Goal: Task Accomplishment & Management: Manage account settings

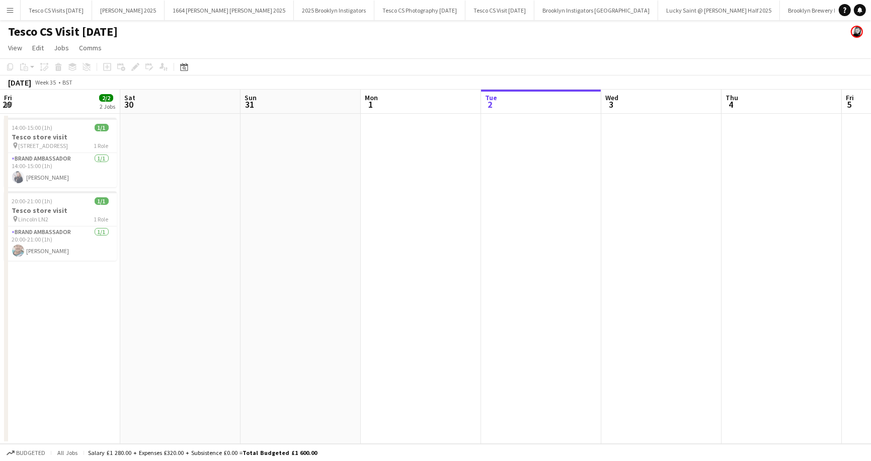
scroll to position [0, 240]
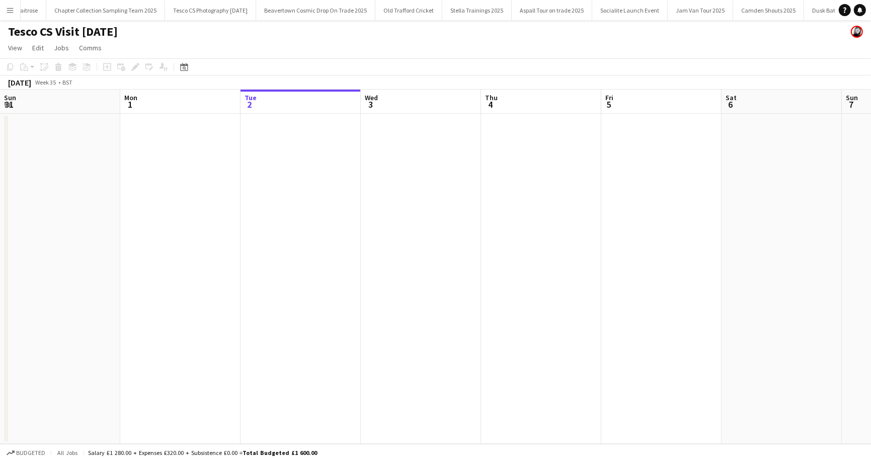
click at [10, 9] on app-icon "Menu" at bounding box center [10, 10] width 8 height 8
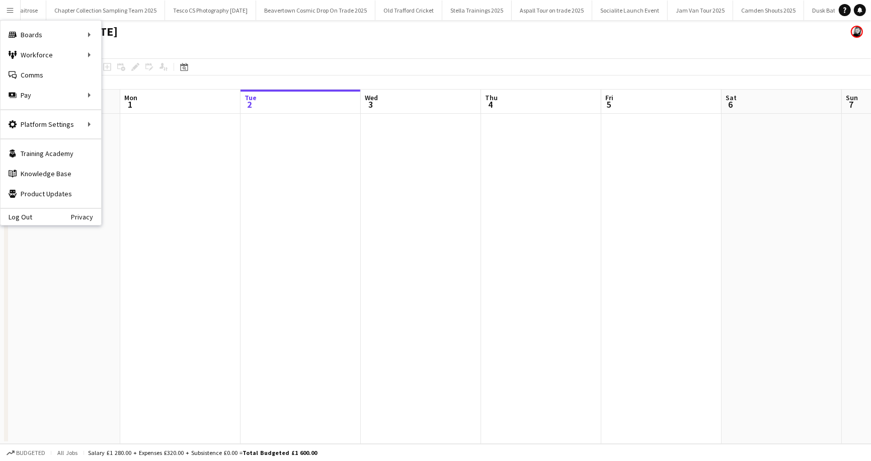
click at [225, 39] on app-page-menu "View Day view expanded Day view collapsed Month view Date picker Jump to today …" at bounding box center [435, 48] width 871 height 19
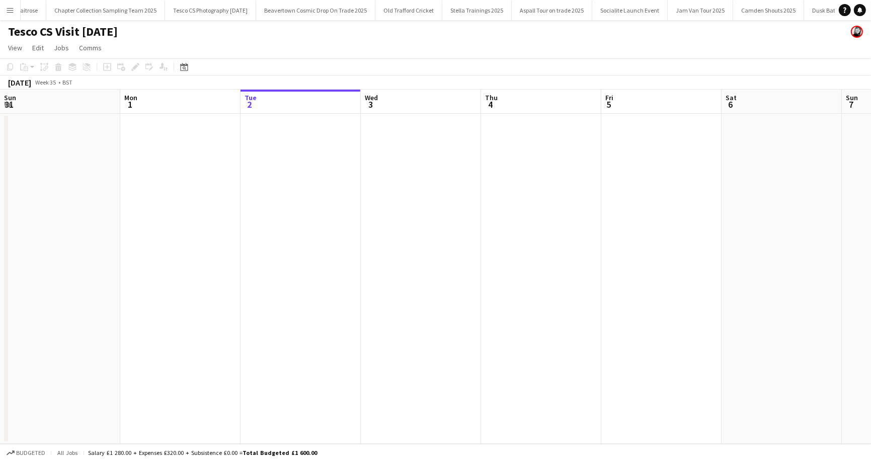
click at [41, 37] on h1 "Tesco CS Visit [DATE]" at bounding box center [63, 31] width 110 height 15
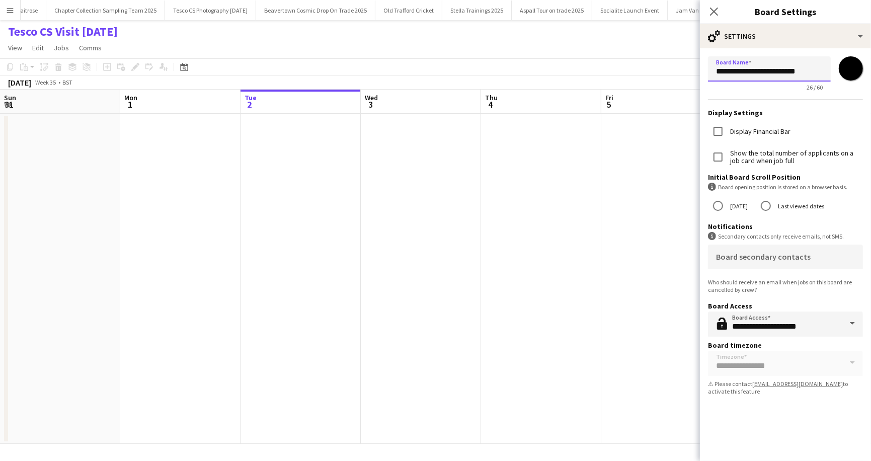
drag, startPoint x: 715, startPoint y: 71, endPoint x: 809, endPoint y: 72, distance: 94.1
click at [809, 72] on input "**********" at bounding box center [769, 68] width 123 height 25
click at [572, 40] on app-page-menu "View Day view expanded Day view collapsed Month view Date picker Jump to today …" at bounding box center [435, 48] width 871 height 19
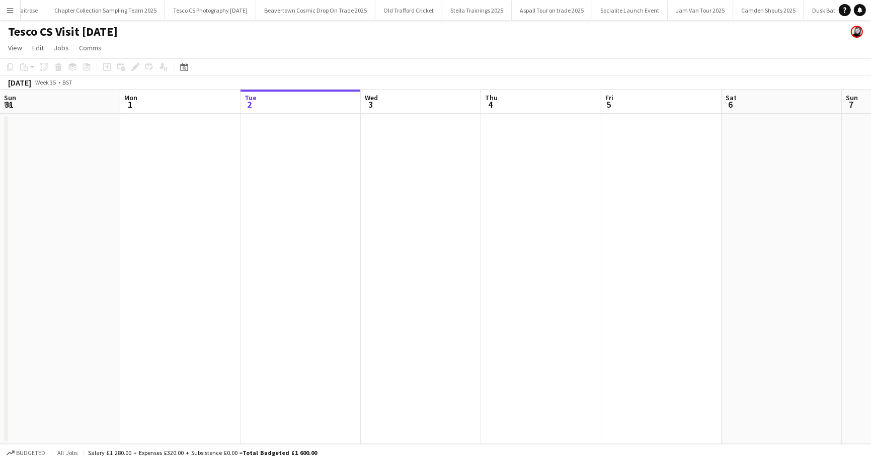
click at [11, 9] on app-icon "Menu" at bounding box center [10, 10] width 8 height 8
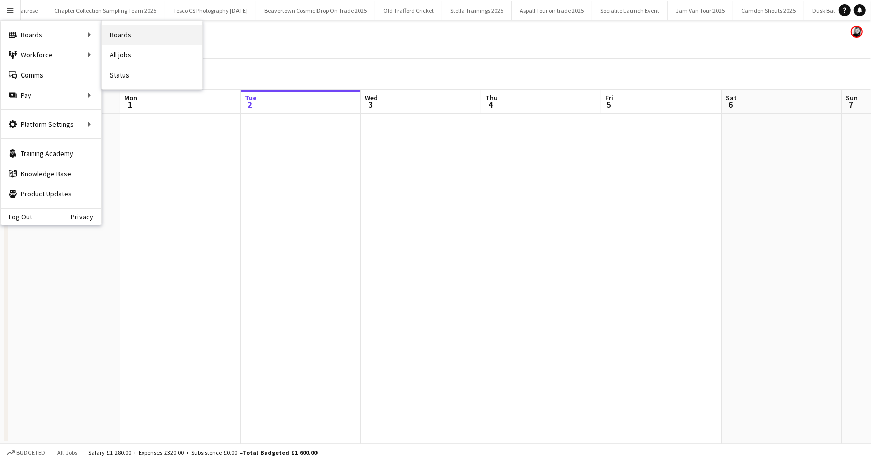
click at [141, 30] on link "Boards" at bounding box center [152, 35] width 101 height 20
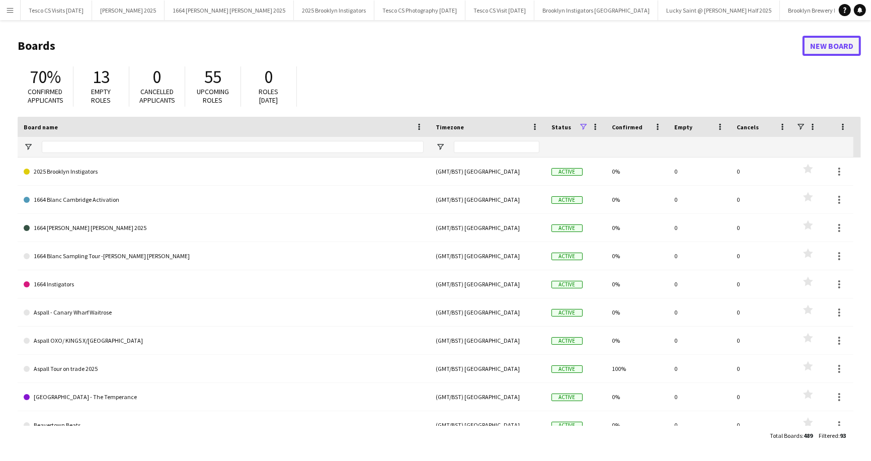
click at [832, 43] on link "New Board" at bounding box center [831, 46] width 58 height 20
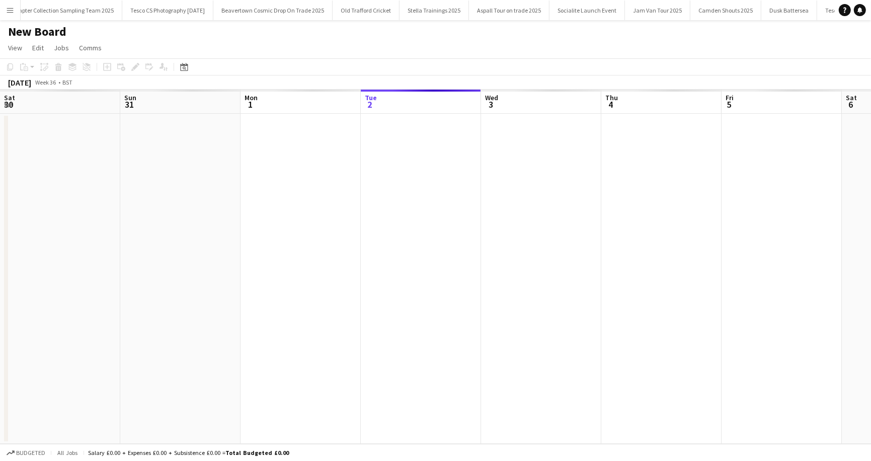
scroll to position [0, 240]
click at [54, 31] on h1 "New Board" at bounding box center [37, 31] width 58 height 15
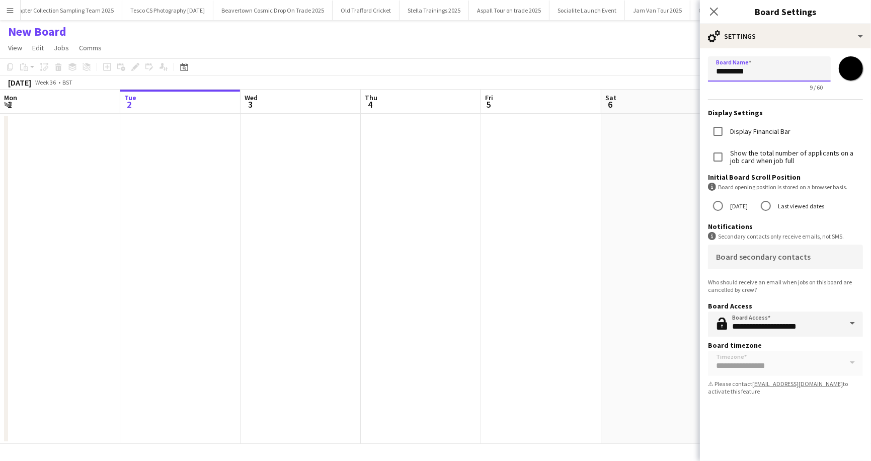
drag, startPoint x: 715, startPoint y: 72, endPoint x: 789, endPoint y: 72, distance: 73.9
click at [789, 72] on input "*********" at bounding box center [769, 68] width 123 height 25
paste input "**********"
click at [786, 70] on input "**********" at bounding box center [769, 68] width 123 height 25
type input "**********"
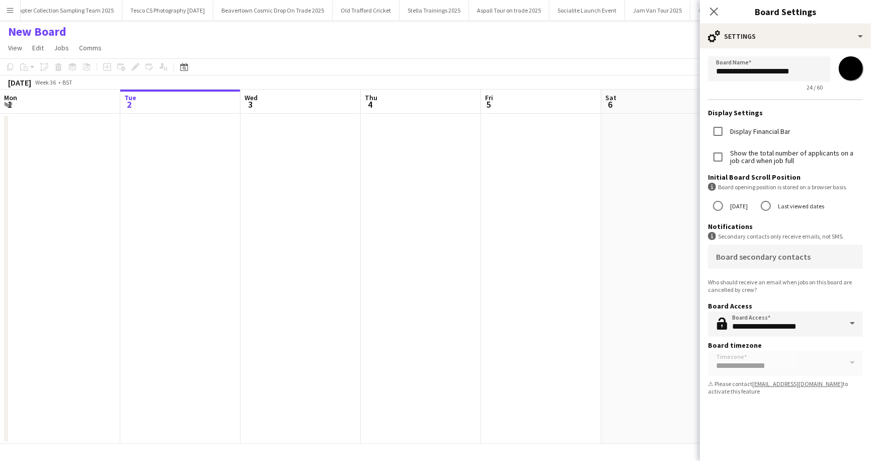
click at [632, 39] on div "New Board" at bounding box center [435, 29] width 871 height 19
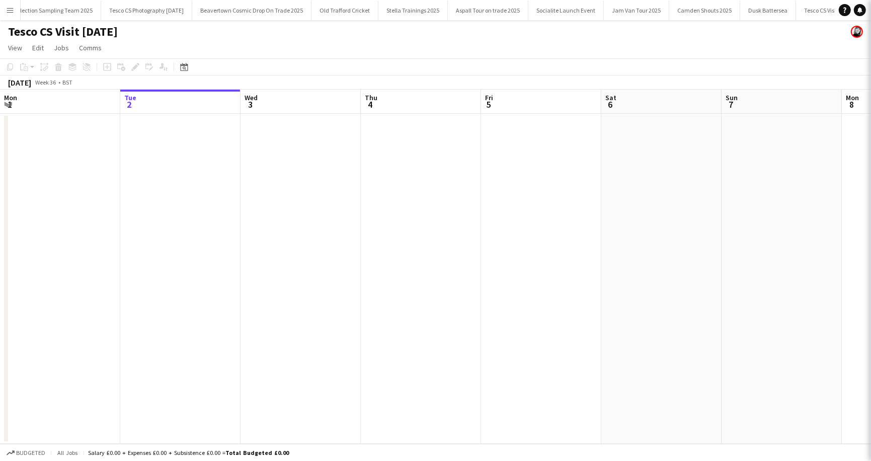
scroll to position [0, 1209]
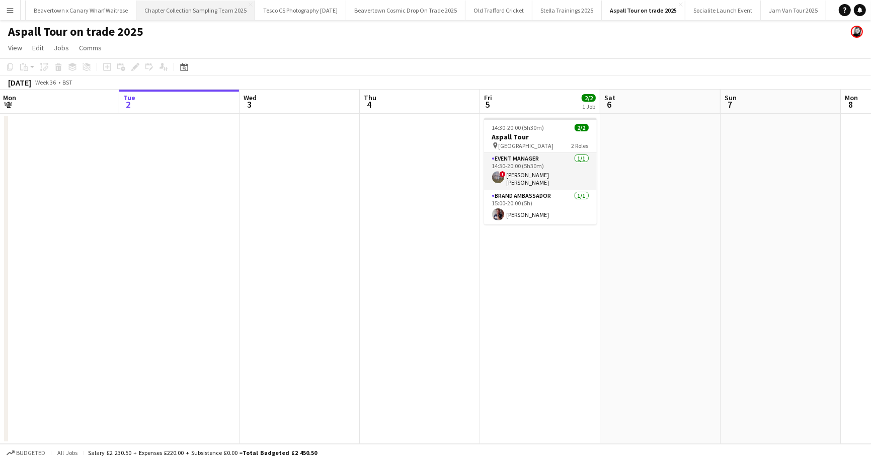
scroll to position [0, 1221]
click at [730, 13] on button "Dusk Battersea Close" at bounding box center [758, 11] width 56 height 20
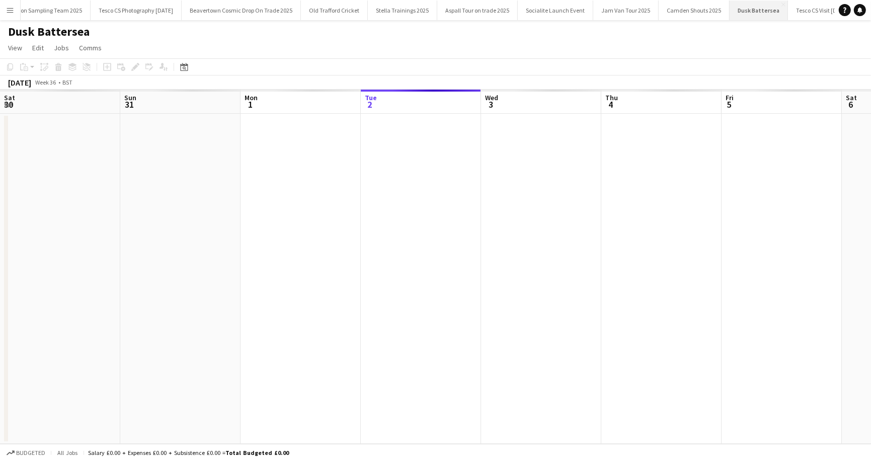
scroll to position [0, 240]
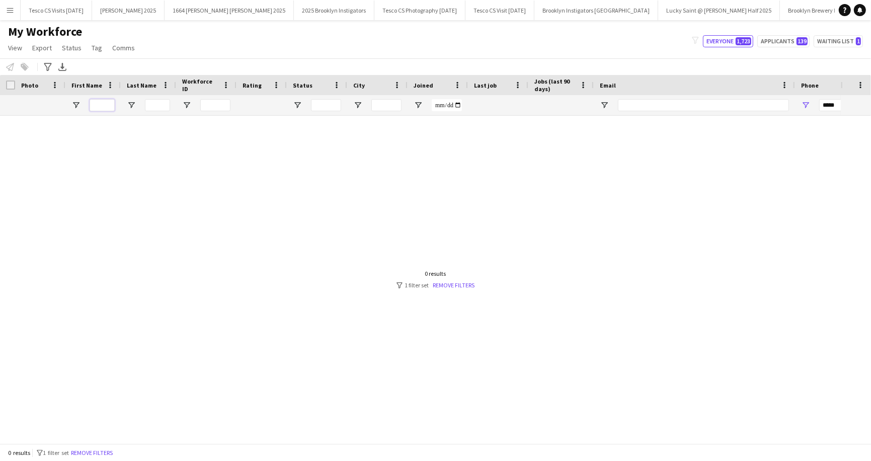
click at [98, 109] on input "First Name Filter Input" at bounding box center [102, 105] width 25 height 12
click at [49, 70] on icon "Advanced filters" at bounding box center [48, 67] width 8 height 8
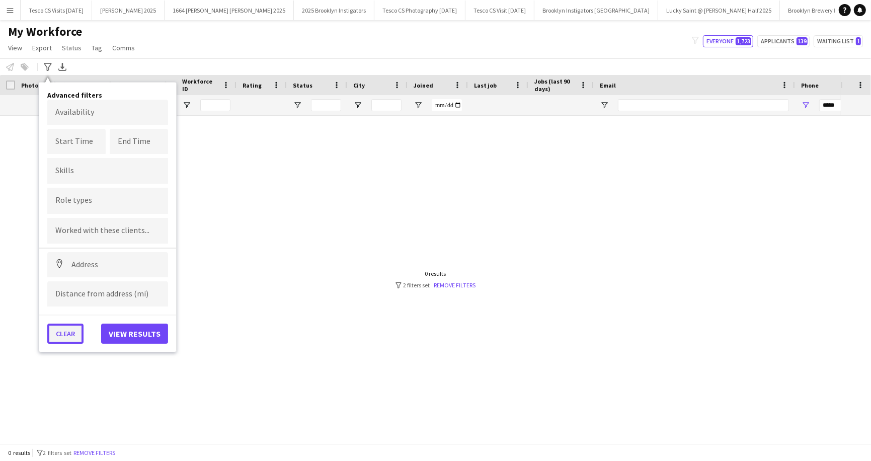
click at [65, 331] on button "Clear" at bounding box center [65, 333] width 36 height 20
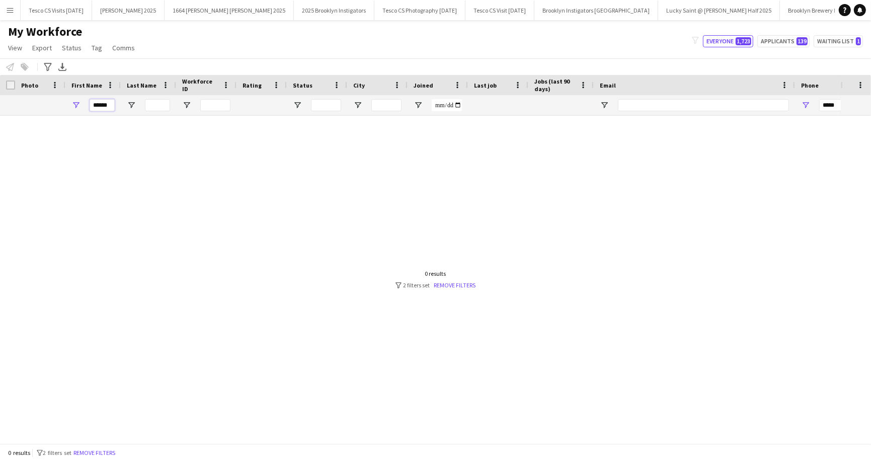
click at [109, 105] on input "******" at bounding box center [102, 105] width 25 height 12
click at [48, 63] on icon at bounding box center [48, 67] width 8 height 8
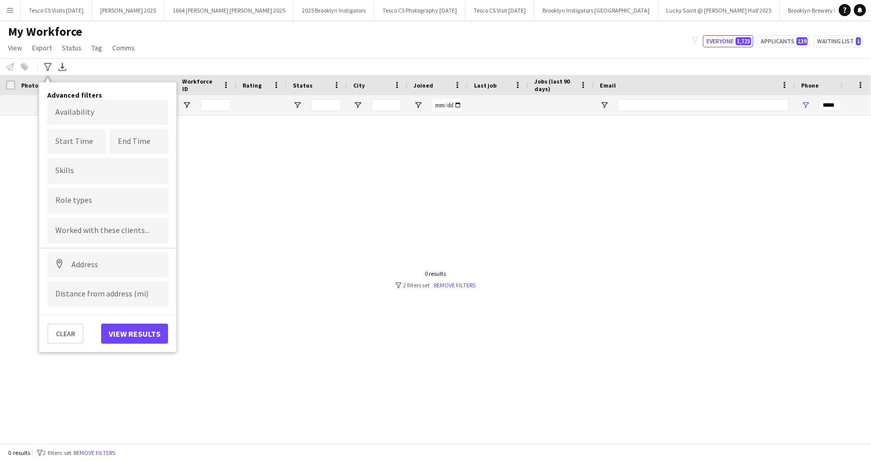
click at [237, 263] on div at bounding box center [420, 279] width 841 height 327
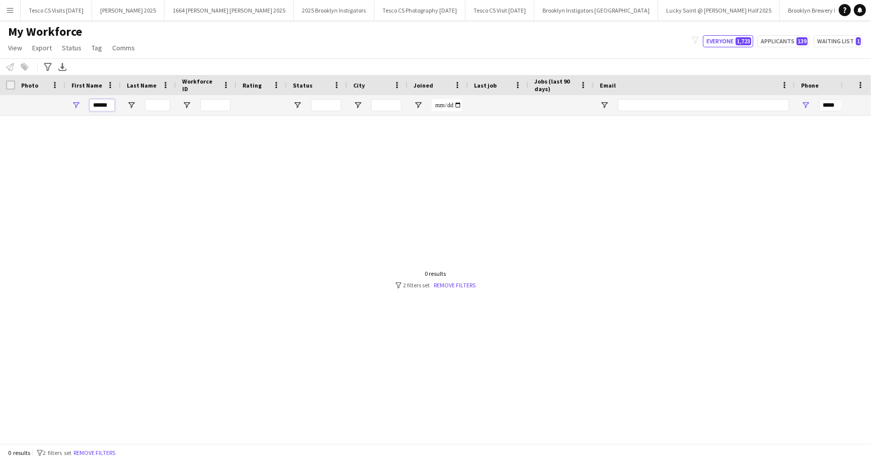
click at [109, 107] on input "******" at bounding box center [102, 105] width 25 height 12
type input "******"
click at [162, 103] on input "Last Name Filter Input" at bounding box center [157, 105] width 25 height 12
click at [145, 169] on div at bounding box center [420, 279] width 841 height 327
click at [107, 107] on input "******" at bounding box center [102, 105] width 25 height 12
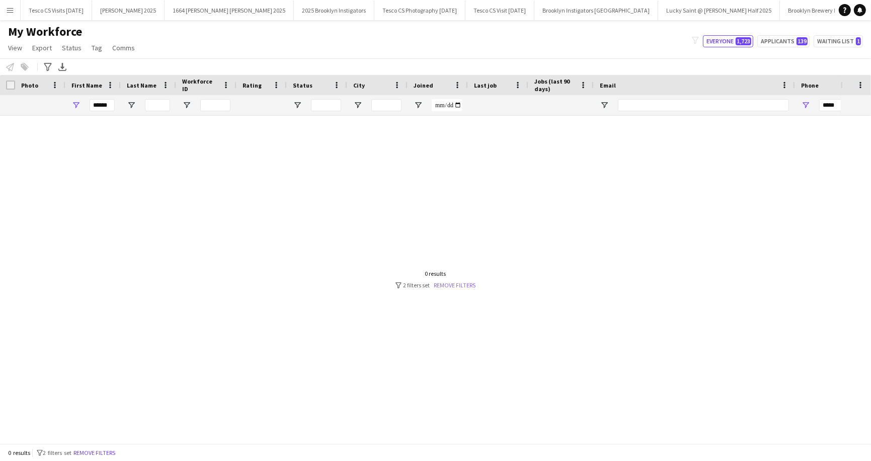
click at [465, 286] on link "Remove filters" at bounding box center [455, 285] width 42 height 8
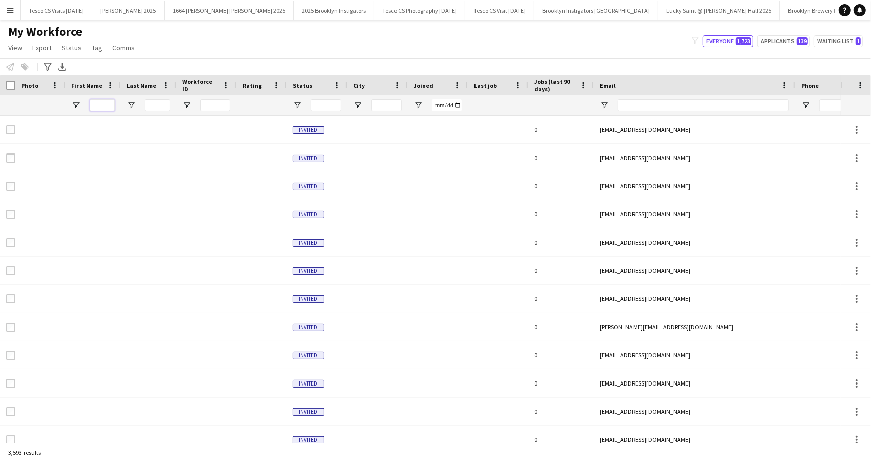
click at [107, 109] on input "First Name Filter Input" at bounding box center [102, 105] width 25 height 12
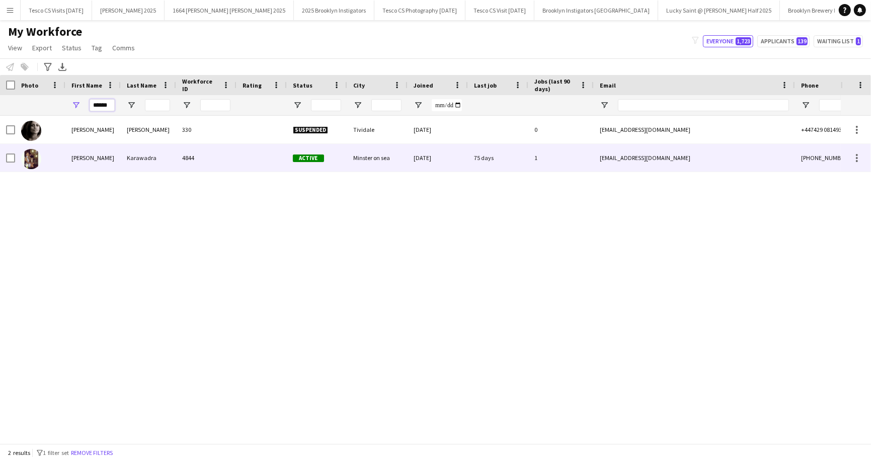
type input "******"
click at [75, 155] on div "Roshni" at bounding box center [92, 158] width 55 height 28
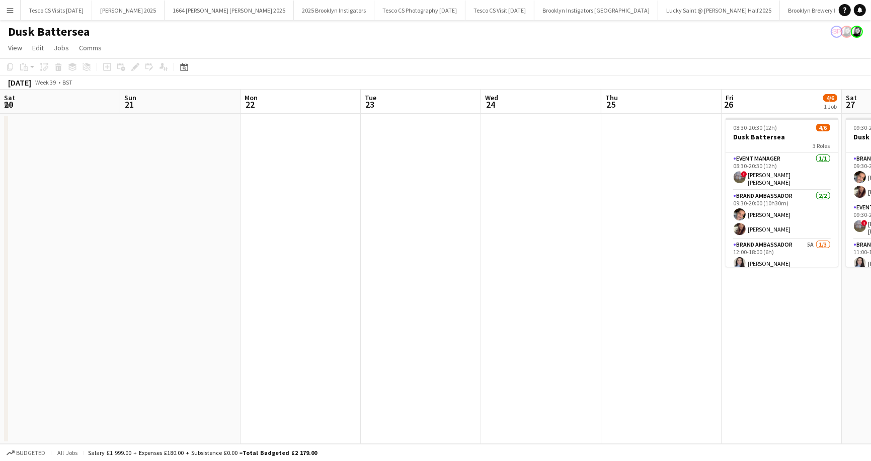
scroll to position [0, 296]
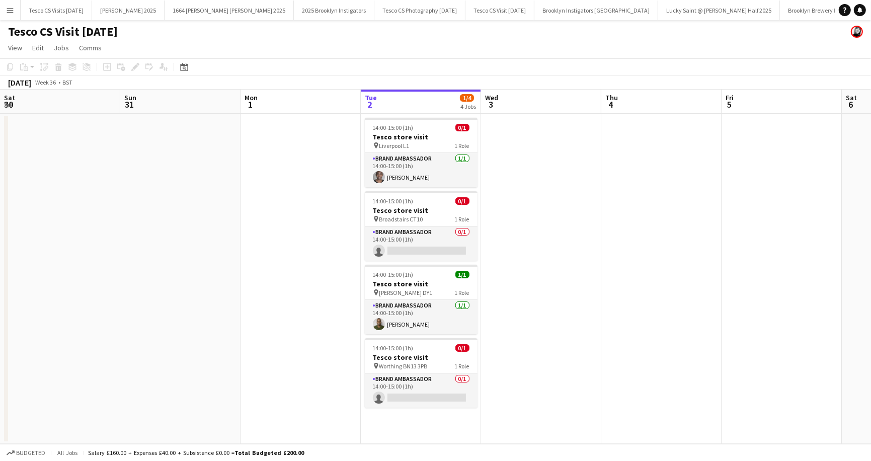
scroll to position [0, 240]
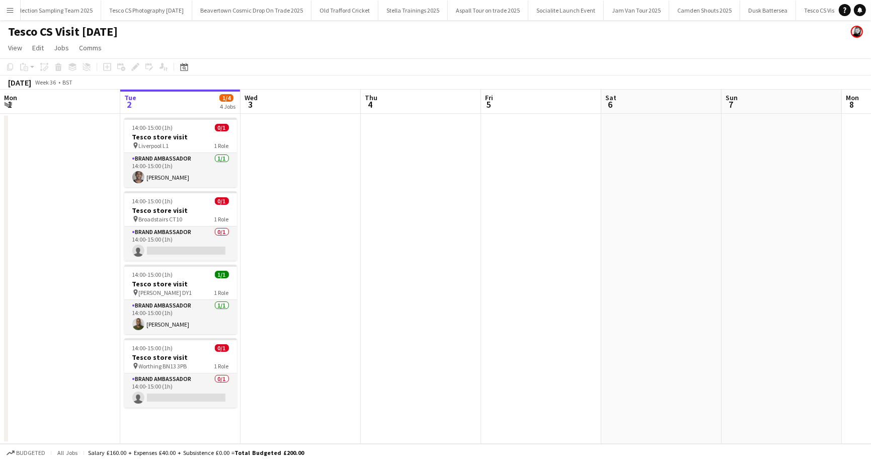
click at [9, 9] on app-icon "Menu" at bounding box center [10, 10] width 8 height 8
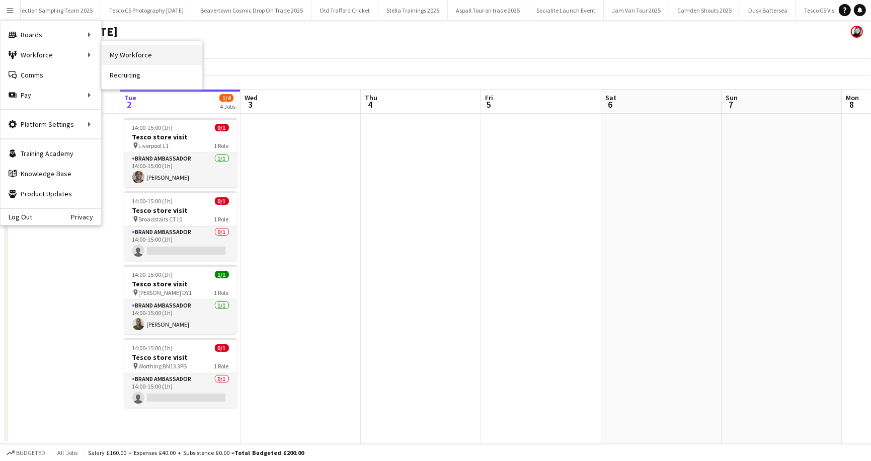
click at [140, 53] on link "My Workforce" at bounding box center [152, 55] width 101 height 20
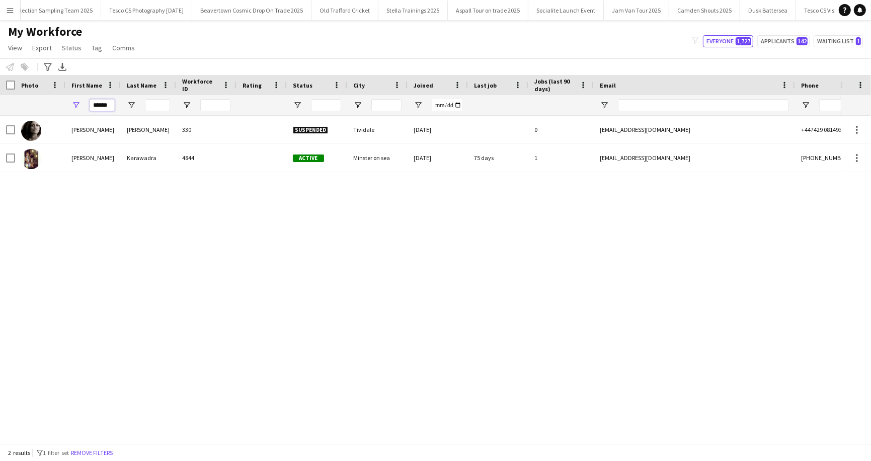
drag, startPoint x: 113, startPoint y: 105, endPoint x: 79, endPoint y: 102, distance: 33.8
click at [79, 102] on div "******" at bounding box center [92, 105] width 55 height 20
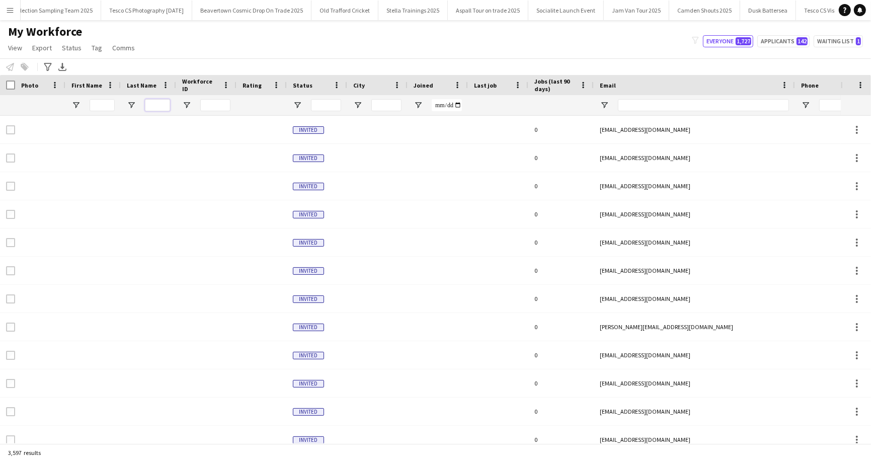
click at [155, 105] on input "Last Name Filter Input" at bounding box center [157, 105] width 25 height 12
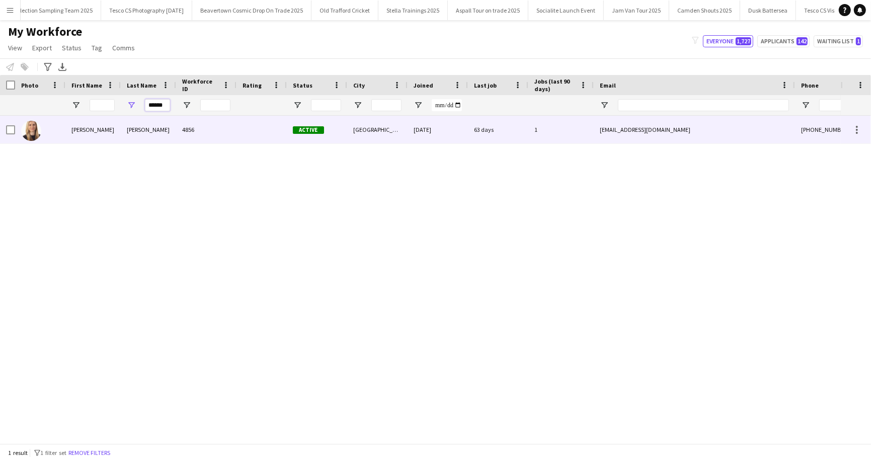
type input "******"
click at [122, 126] on div "Satwick" at bounding box center [148, 130] width 55 height 28
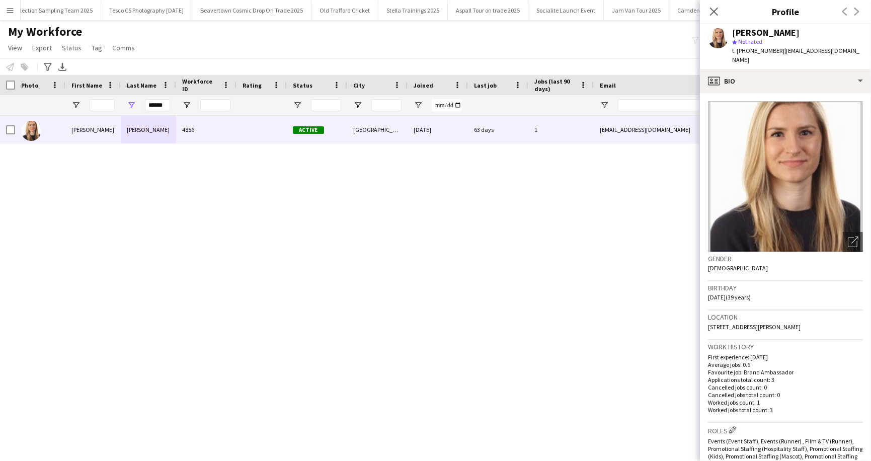
drag, startPoint x: 779, startPoint y: 50, endPoint x: 850, endPoint y: 50, distance: 70.4
click at [850, 50] on div "Rebekah Satwick star Not rated t. +447944360896 | bekahands@yahoo.co.uk" at bounding box center [785, 46] width 171 height 45
drag, startPoint x: 780, startPoint y: 51, endPoint x: 849, endPoint y: 54, distance: 68.5
click at [849, 54] on div "Rebekah Satwick star Not rated t. +447944360896 | bekahands@yahoo.co.uk" at bounding box center [785, 46] width 171 height 45
copy span "bekahands@yahoo.co.uk"
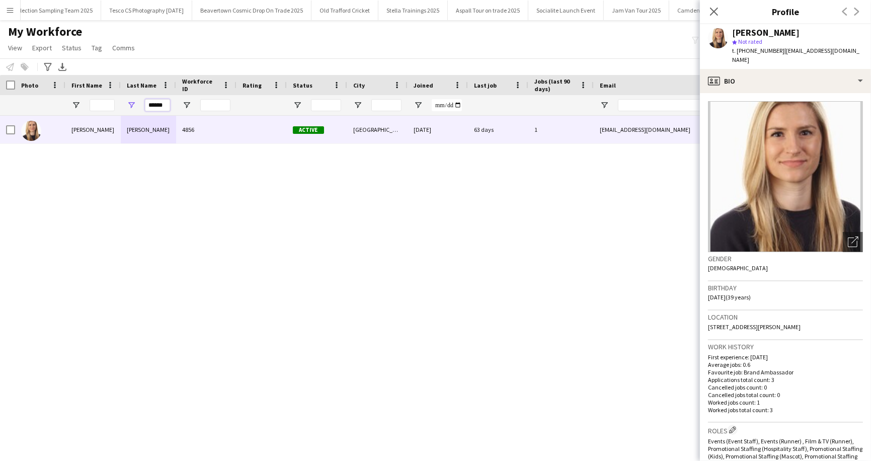
drag, startPoint x: 146, startPoint y: 101, endPoint x: 164, endPoint y: 107, distance: 19.4
click at [164, 107] on input "******" at bounding box center [157, 105] width 25 height 12
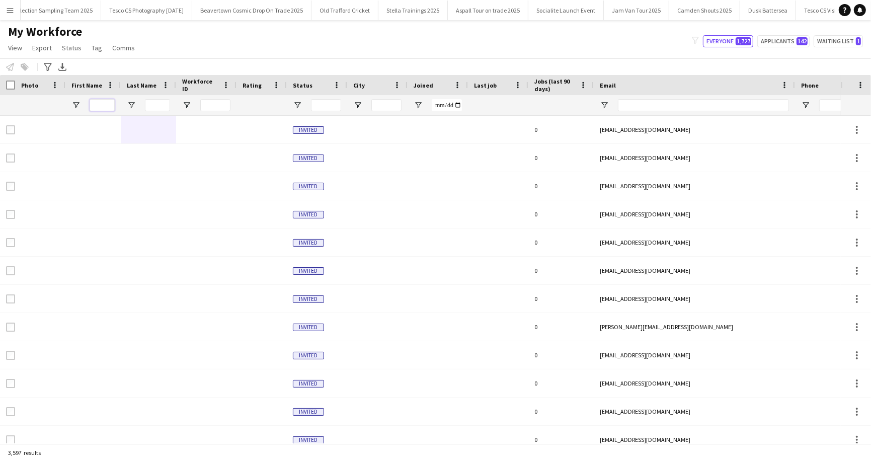
click at [102, 104] on input "First Name Filter Input" at bounding box center [102, 105] width 25 height 12
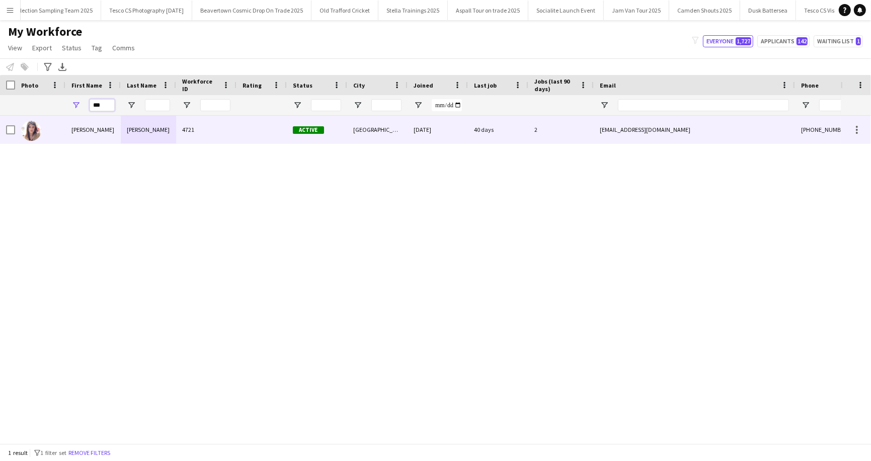
type input "***"
click at [101, 124] on div "Paola" at bounding box center [92, 130] width 55 height 28
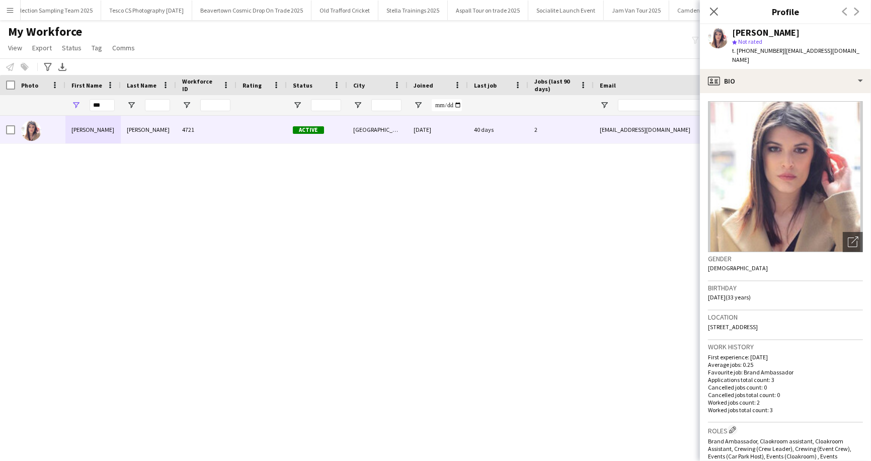
drag, startPoint x: 779, startPoint y: 52, endPoint x: 854, endPoint y: 52, distance: 75.0
click at [854, 52] on app-profile-header "Paola Sdao star Not rated t. +447527059512 | paolasd1991@icloud.com" at bounding box center [785, 46] width 171 height 45
copy span "paolasd1991@icloud.com"
drag, startPoint x: 115, startPoint y: 107, endPoint x: 106, endPoint y: 107, distance: 9.1
click at [106, 107] on div "***" at bounding box center [92, 105] width 55 height 20
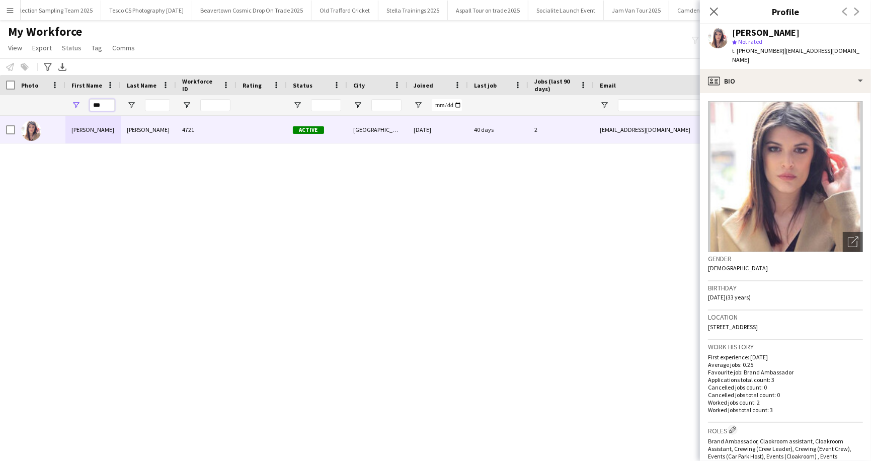
drag, startPoint x: 106, startPoint y: 107, endPoint x: 89, endPoint y: 106, distance: 16.6
click at [89, 106] on div "***" at bounding box center [92, 105] width 55 height 20
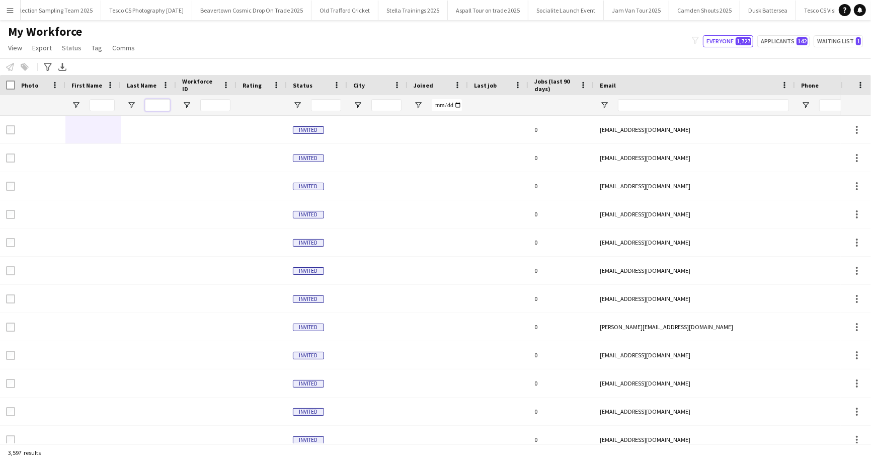
click at [160, 104] on input "Last Name Filter Input" at bounding box center [157, 105] width 25 height 12
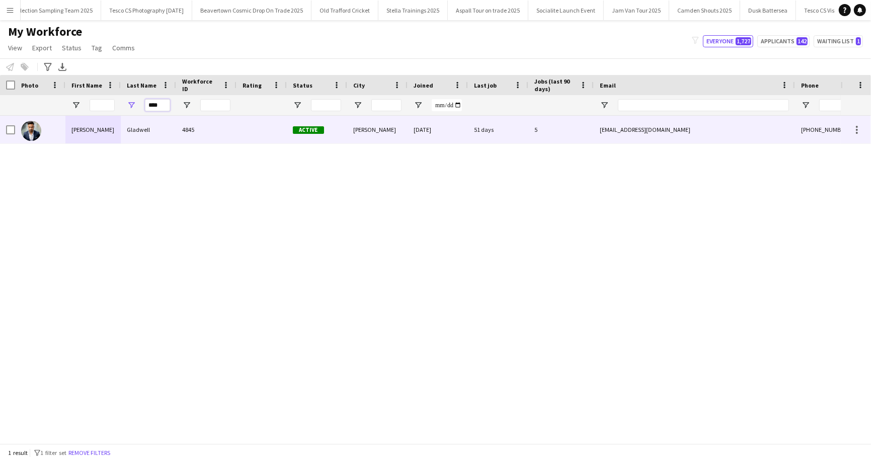
type input "****"
click at [143, 131] on div "Gladwell" at bounding box center [148, 130] width 55 height 28
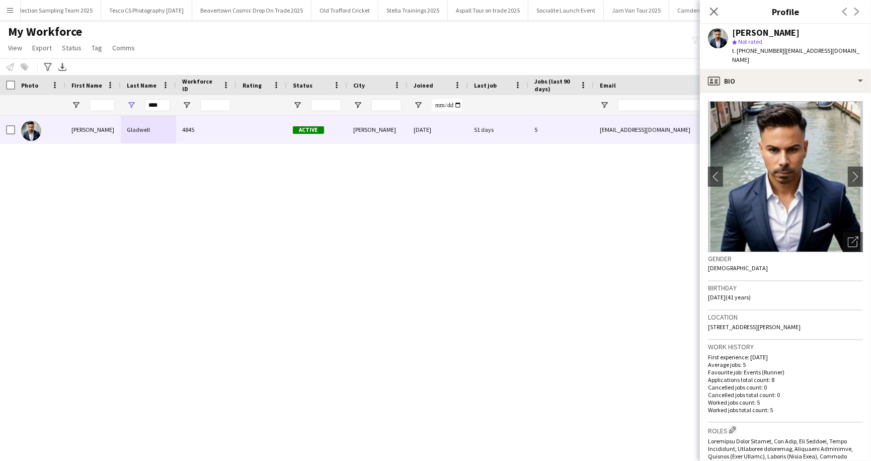
drag, startPoint x: 779, startPoint y: 51, endPoint x: 846, endPoint y: 51, distance: 66.4
click at [846, 51] on div "Nathan Gladwell star Not rated t. +447746928182 | natejg230@hotmail.com" at bounding box center [785, 46] width 171 height 45
drag, startPoint x: 846, startPoint y: 48, endPoint x: 781, endPoint y: 49, distance: 65.4
click at [781, 49] on div "Nathan Gladwell star Not rated t. +447746928182 | natejg230@hotmail.com" at bounding box center [785, 46] width 171 height 45
copy span "natejg230@hotmail.com"
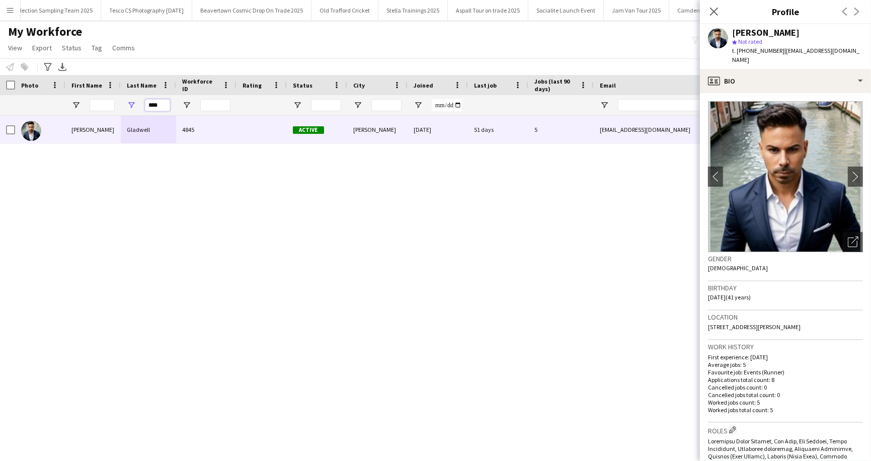
drag, startPoint x: 166, startPoint y: 103, endPoint x: 143, endPoint y: 102, distance: 22.6
click at [143, 102] on div "****" at bounding box center [148, 105] width 55 height 20
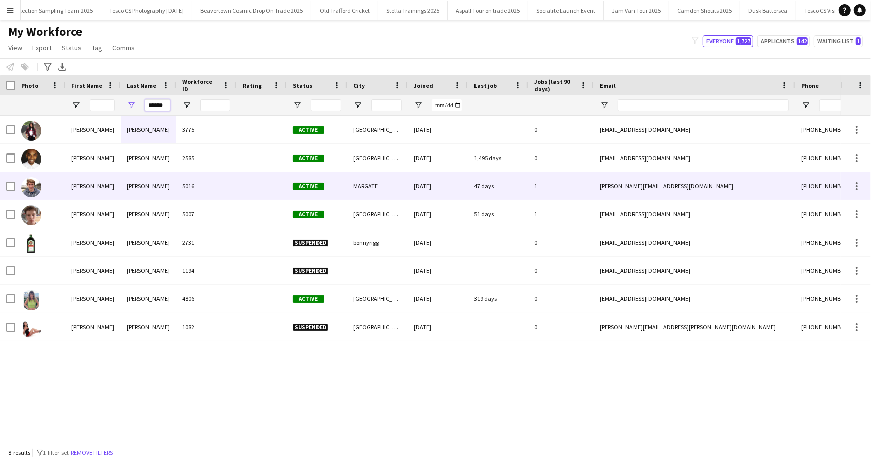
type input "******"
click at [145, 186] on div "Harvey" at bounding box center [148, 186] width 55 height 28
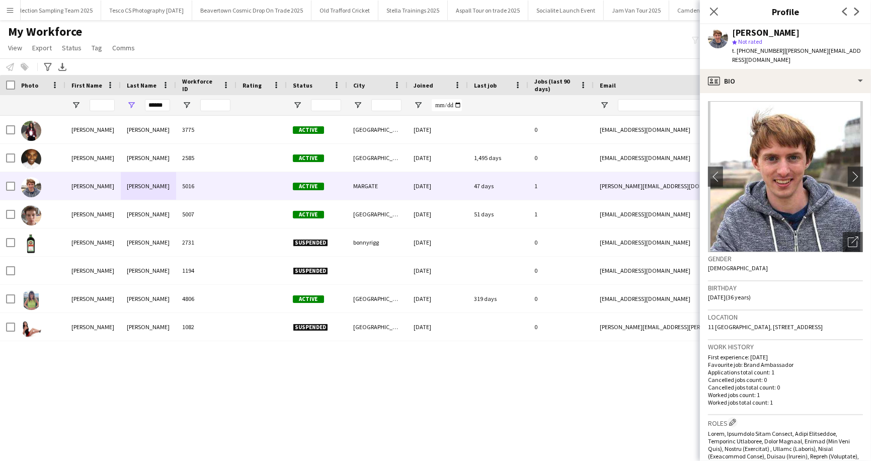
drag, startPoint x: 778, startPoint y: 51, endPoint x: 859, endPoint y: 50, distance: 81.0
click at [859, 50] on div "James Harvey star Not rated t. +447811518196 | james.harvey1288@gmail.com" at bounding box center [785, 46] width 171 height 45
copy span "james.harvey1288@gmail.com"
drag, startPoint x: 165, startPoint y: 103, endPoint x: 146, endPoint y: 102, distance: 19.1
click at [146, 102] on input "******" at bounding box center [157, 105] width 25 height 12
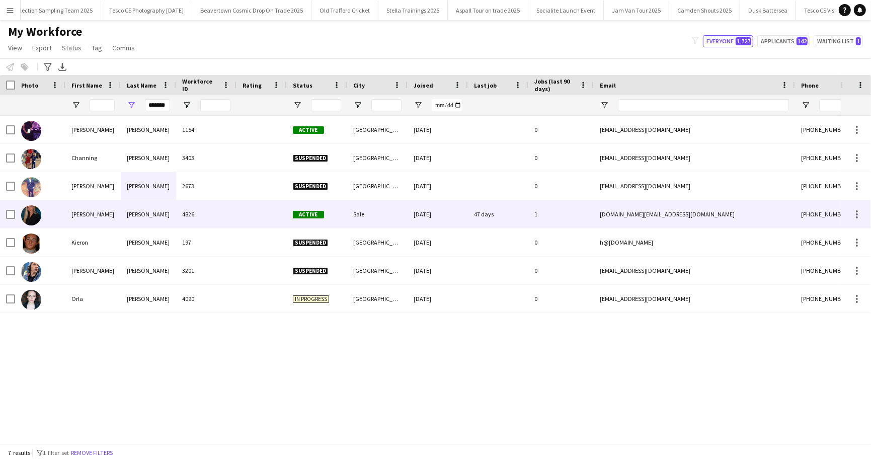
click at [136, 210] on div "Jackson" at bounding box center [148, 214] width 55 height 28
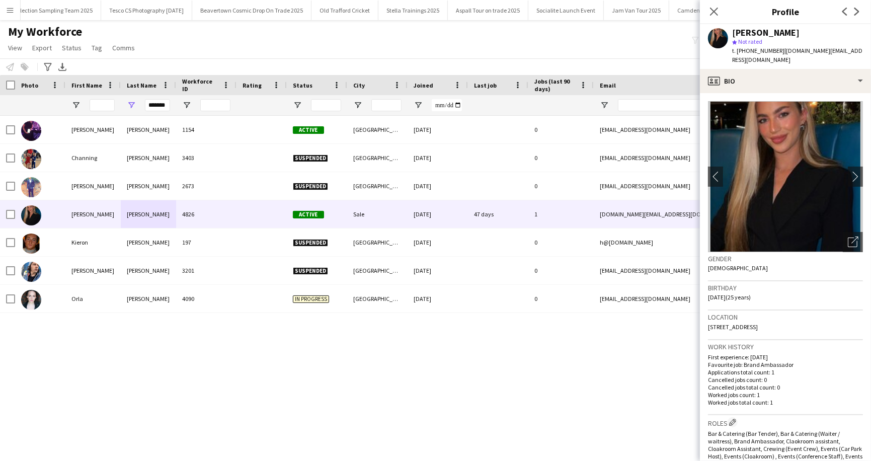
drag, startPoint x: 778, startPoint y: 50, endPoint x: 858, endPoint y: 49, distance: 80.0
click at [858, 49] on div "Jessica Jackson star Not rated t. +447576211411 | jessiemj.contact@gmail.com" at bounding box center [785, 46] width 171 height 45
copy span "jessiemj.contact@gmail.com"
drag, startPoint x: 148, startPoint y: 104, endPoint x: 169, endPoint y: 104, distance: 20.6
click at [169, 104] on input "*******" at bounding box center [157, 105] width 25 height 12
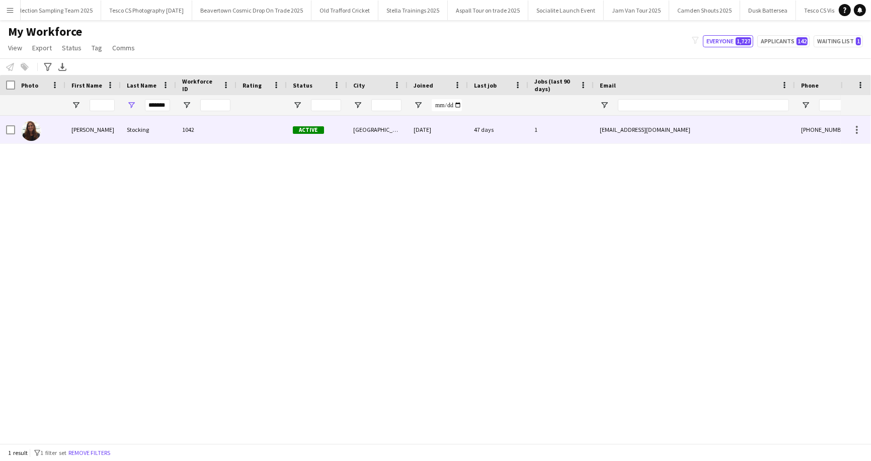
click at [142, 141] on div "Stocking" at bounding box center [148, 130] width 55 height 28
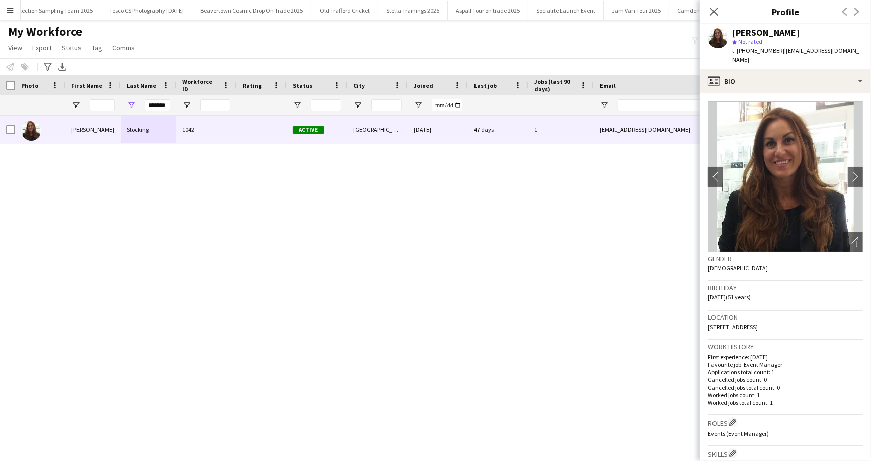
drag, startPoint x: 778, startPoint y: 50, endPoint x: 858, endPoint y: 51, distance: 80.0
click at [858, 51] on app-profile-header "Tracey Stocking star Not rated t. +447734945409 | misstraceys@hotmail.com" at bounding box center [785, 46] width 171 height 45
copy span "misstraceys@hotmail.com"
drag, startPoint x: 149, startPoint y: 105, endPoint x: 170, endPoint y: 105, distance: 20.6
click at [170, 105] on input "*******" at bounding box center [157, 105] width 25 height 12
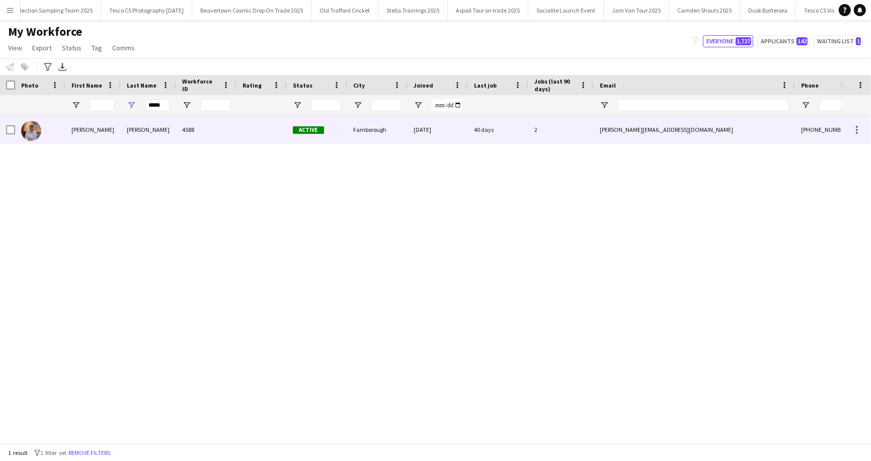
click at [149, 131] on div "Patey" at bounding box center [148, 130] width 55 height 28
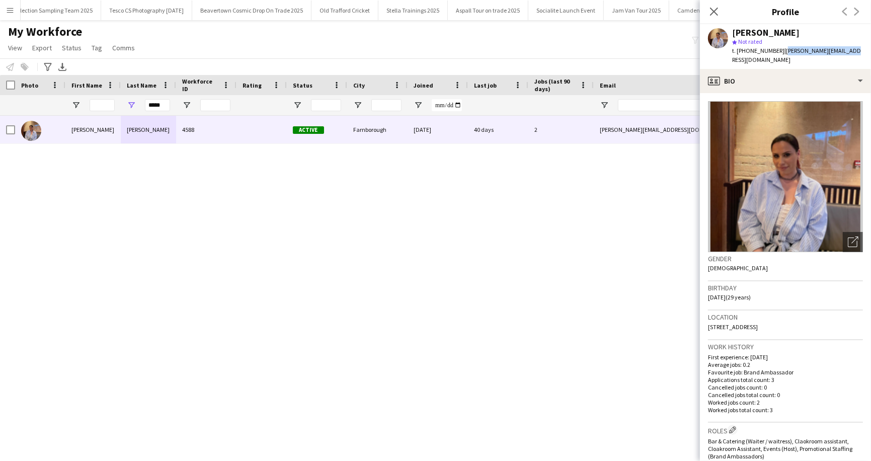
drag, startPoint x: 780, startPoint y: 51, endPoint x: 848, endPoint y: 52, distance: 67.9
click at [848, 52] on div "Chloe Patey star Not rated t. +447502296944 | chloe.patey@icloud.com" at bounding box center [785, 46] width 171 height 45
copy span "chloe.patey@icloud.com"
drag, startPoint x: 149, startPoint y: 105, endPoint x: 167, endPoint y: 105, distance: 17.6
click at [167, 105] on input "*****" at bounding box center [157, 105] width 25 height 12
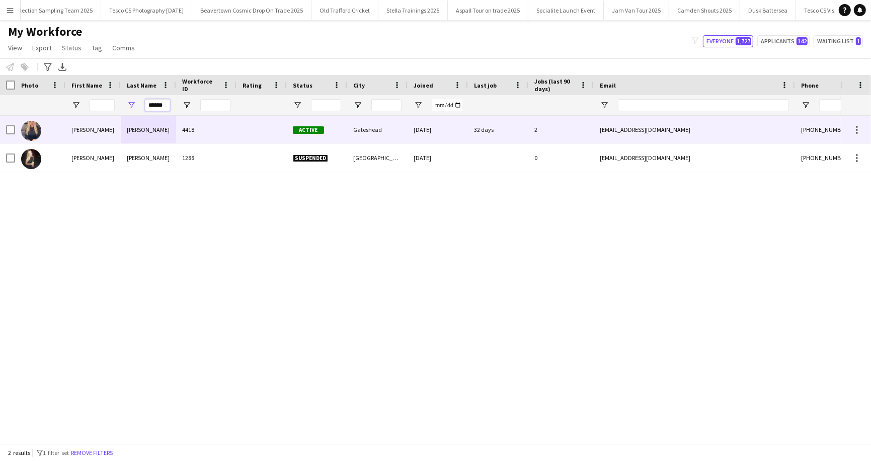
type input "******"
click at [105, 129] on div "Claire" at bounding box center [92, 130] width 55 height 28
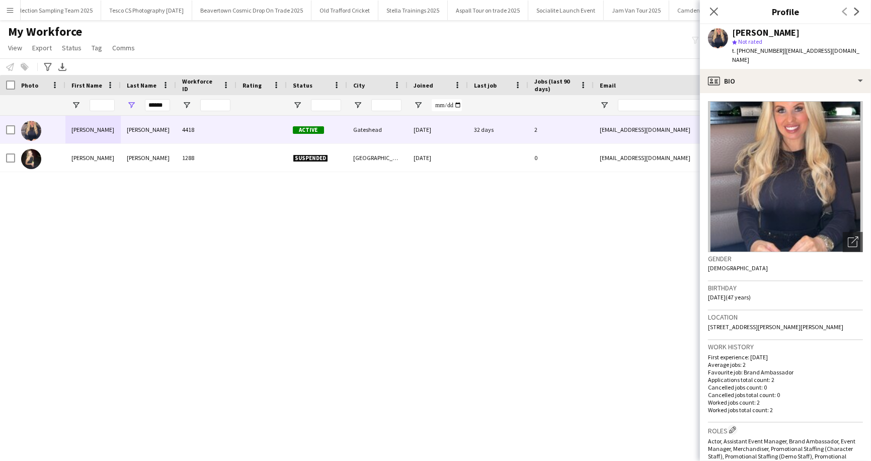
drag, startPoint x: 783, startPoint y: 50, endPoint x: 867, endPoint y: 61, distance: 84.8
click at [867, 61] on div "Claire Turnbull star Not rated t. +4407939382389 | clairemturnbull@googlemail.c…" at bounding box center [785, 46] width 171 height 45
copy span "clairemturnbull@googlemail.com"
drag, startPoint x: 148, startPoint y: 105, endPoint x: 170, endPoint y: 105, distance: 21.6
click at [170, 105] on input "******" at bounding box center [157, 105] width 25 height 12
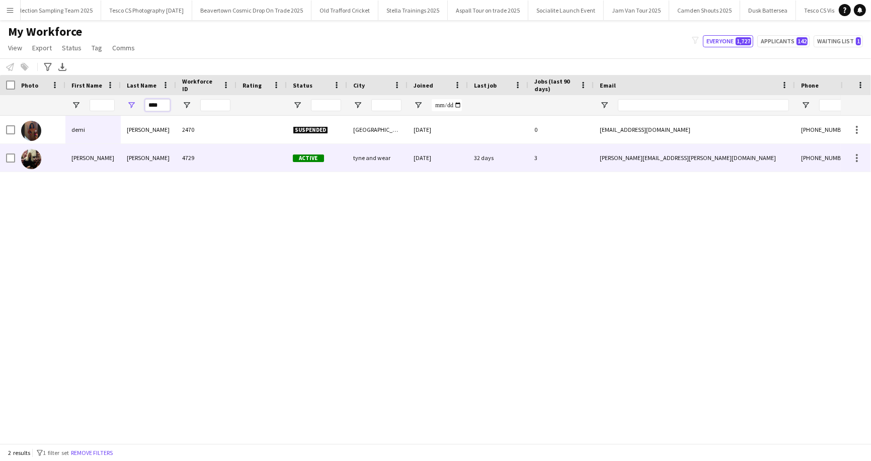
type input "****"
click at [144, 153] on div "mcadam" at bounding box center [148, 158] width 55 height 28
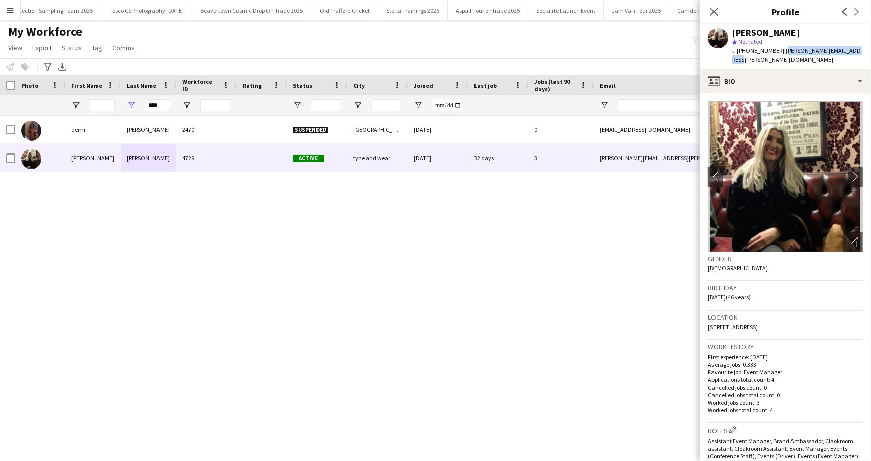
drag, startPoint x: 780, startPoint y: 51, endPoint x: 859, endPoint y: 54, distance: 79.0
click at [859, 54] on div "vicky mcadam star Not rated t. +447984604782 | vicky.mcadam@hotmail.co.uk" at bounding box center [785, 46] width 171 height 45
copy span "vicky.mcadam@hotmail.co.uk"
drag, startPoint x: 163, startPoint y: 102, endPoint x: 141, endPoint y: 102, distance: 22.1
click at [141, 102] on div "****" at bounding box center [148, 105] width 55 height 20
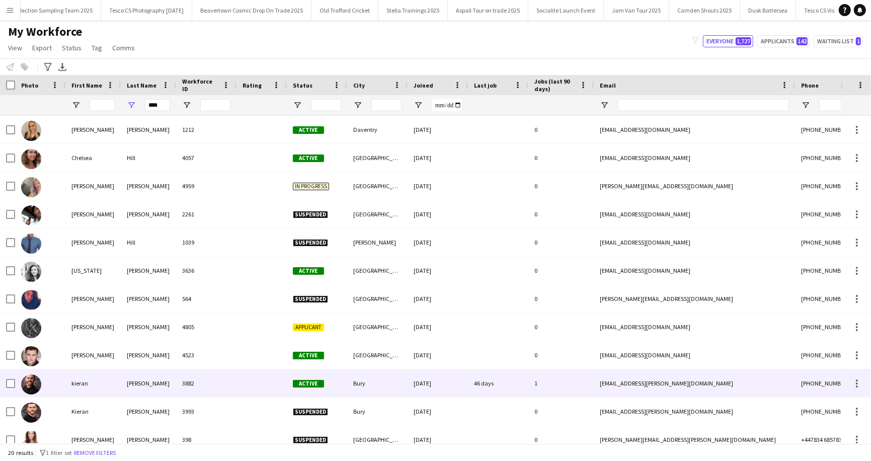
click at [119, 387] on div "kieran" at bounding box center [92, 383] width 55 height 28
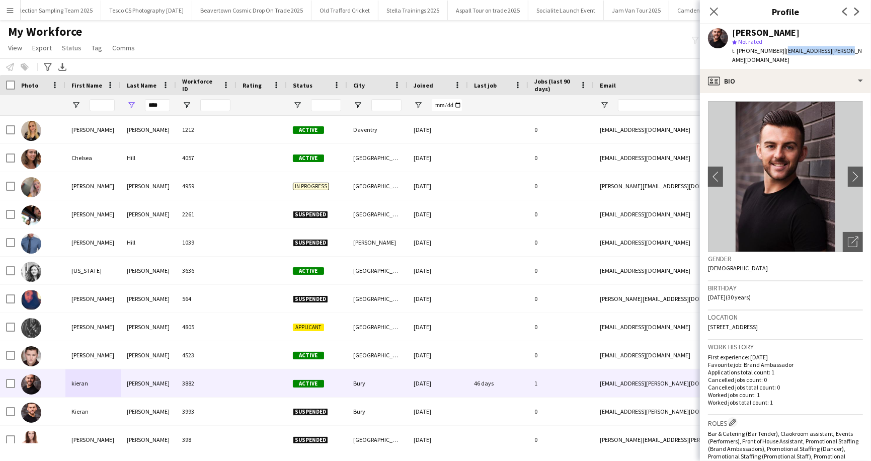
drag, startPoint x: 777, startPoint y: 52, endPoint x: 848, endPoint y: 52, distance: 70.9
click at [848, 52] on app-profile-header "kieran Dean Hillam star Not rated t. +07756102234 | kieran.hillam@aol.com" at bounding box center [785, 46] width 171 height 45
copy span "kieran.hillam@aol.com"
click at [158, 106] on input "****" at bounding box center [157, 105] width 25 height 12
type input "*"
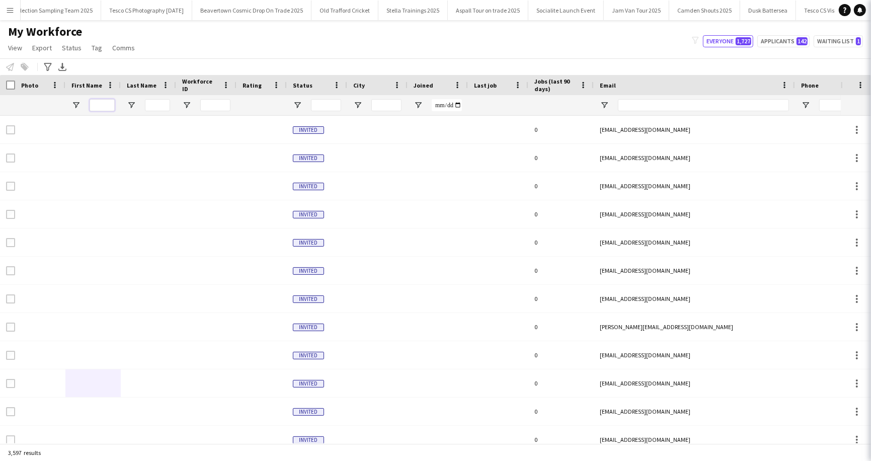
click at [98, 105] on input "First Name Filter Input" at bounding box center [102, 105] width 25 height 12
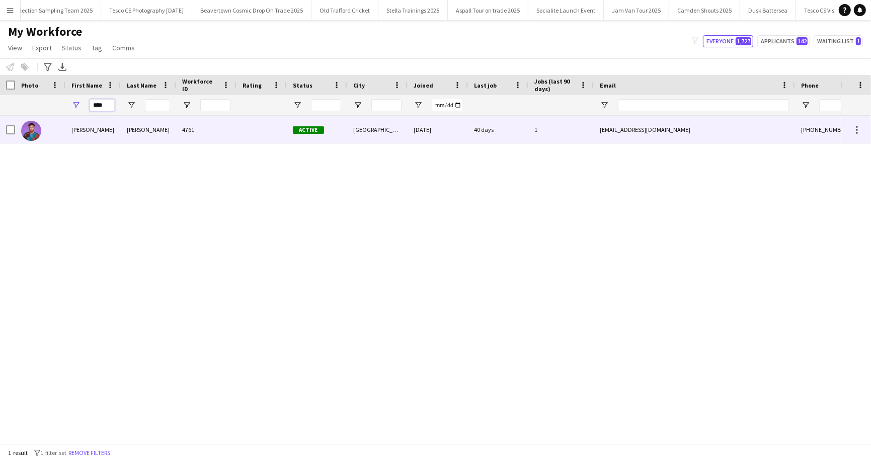
type input "****"
click at [93, 132] on div "Romel" at bounding box center [92, 130] width 55 height 28
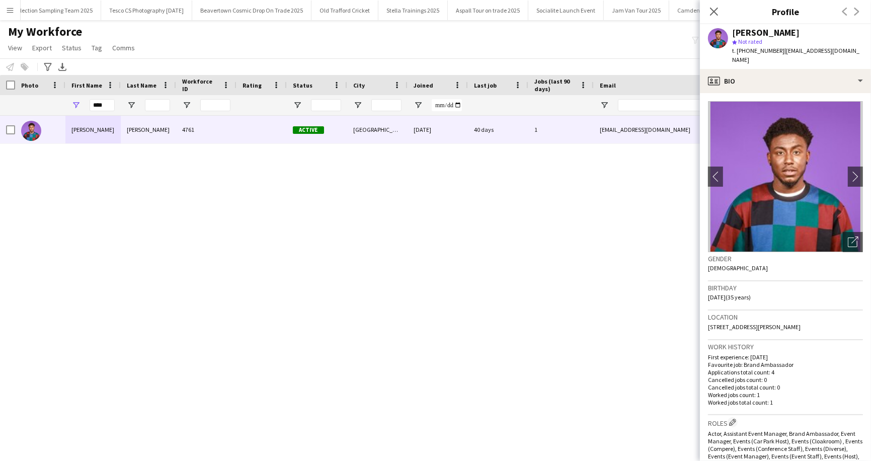
drag, startPoint x: 779, startPoint y: 52, endPoint x: 859, endPoint y: 54, distance: 80.0
click at [859, 54] on app-profile-header "Romel Onuoha star Not rated t. +447586519172 | romelonuoha@hotmail.com" at bounding box center [785, 46] width 171 height 45
drag, startPoint x: 780, startPoint y: 51, endPoint x: 859, endPoint y: 51, distance: 78.5
click at [859, 51] on div "Romel Onuoha star Not rated t. +447586519172 | romelonuoha@hotmail.com" at bounding box center [785, 46] width 171 height 45
drag, startPoint x: 108, startPoint y: 106, endPoint x: 79, endPoint y: 106, distance: 28.7
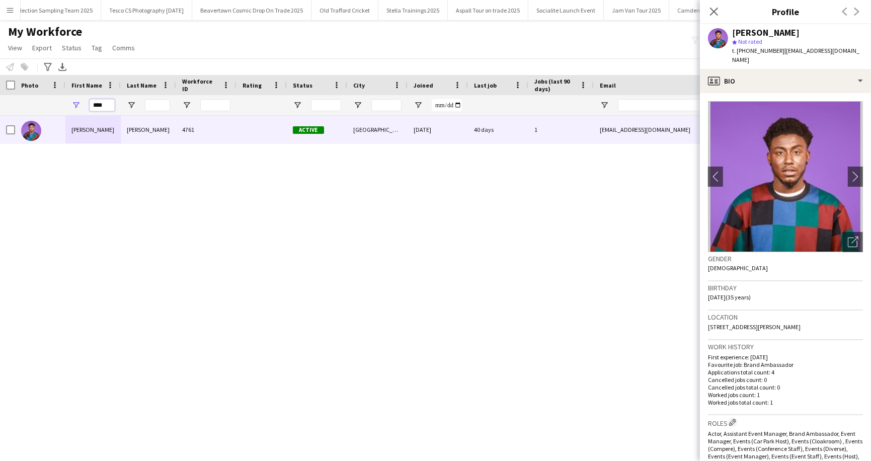
click at [79, 106] on div "****" at bounding box center [92, 105] width 55 height 20
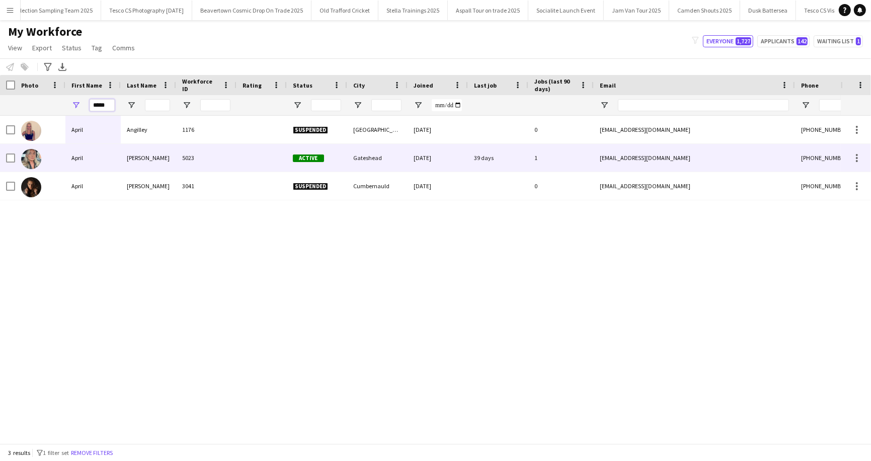
type input "*****"
click at [128, 162] on div "Dyer" at bounding box center [148, 158] width 55 height 28
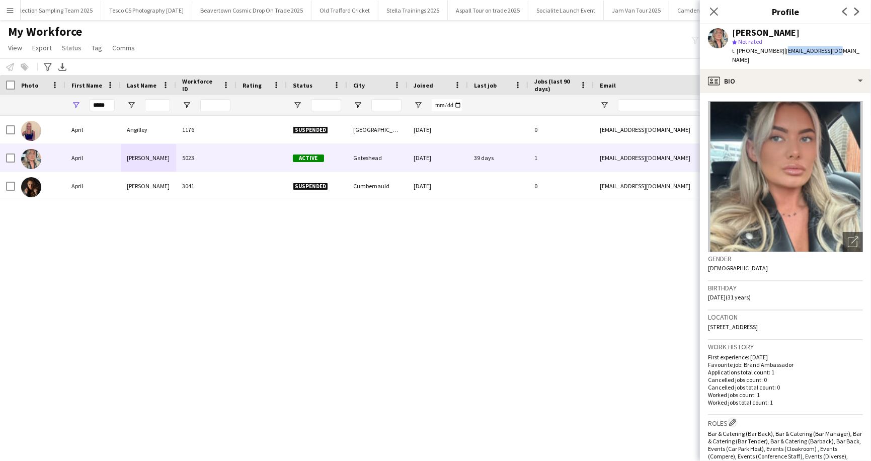
drag, startPoint x: 779, startPoint y: 51, endPoint x: 838, endPoint y: 52, distance: 58.4
click at [838, 52] on app-profile-header "April Dyer star Not rated t. +447761449073 | a_dyer@live.co.uk" at bounding box center [785, 46] width 171 height 45
drag, startPoint x: 105, startPoint y: 104, endPoint x: 87, endPoint y: 103, distance: 17.6
click at [87, 103] on div "*****" at bounding box center [92, 105] width 55 height 20
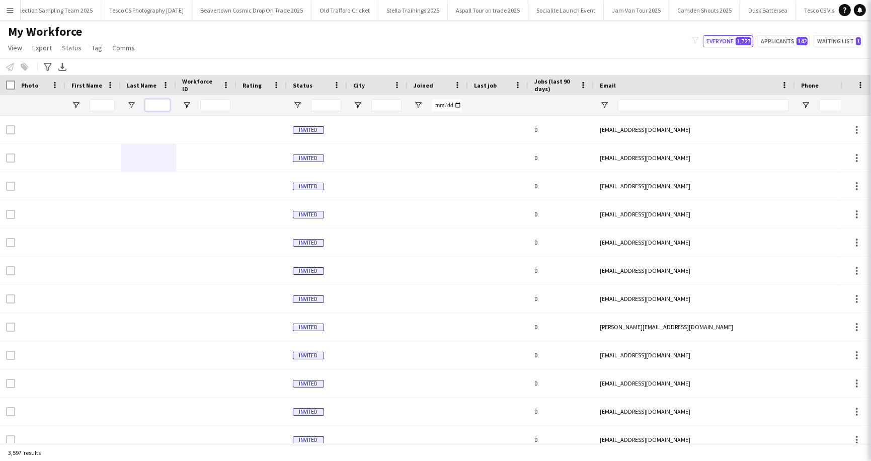
click at [159, 108] on input "Last Name Filter Input" at bounding box center [157, 105] width 25 height 12
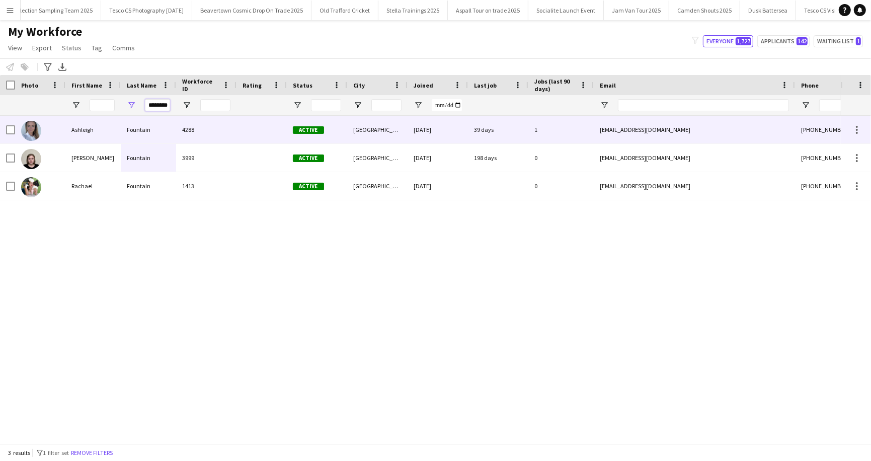
type input "********"
click at [145, 132] on div "Fountain" at bounding box center [148, 130] width 55 height 28
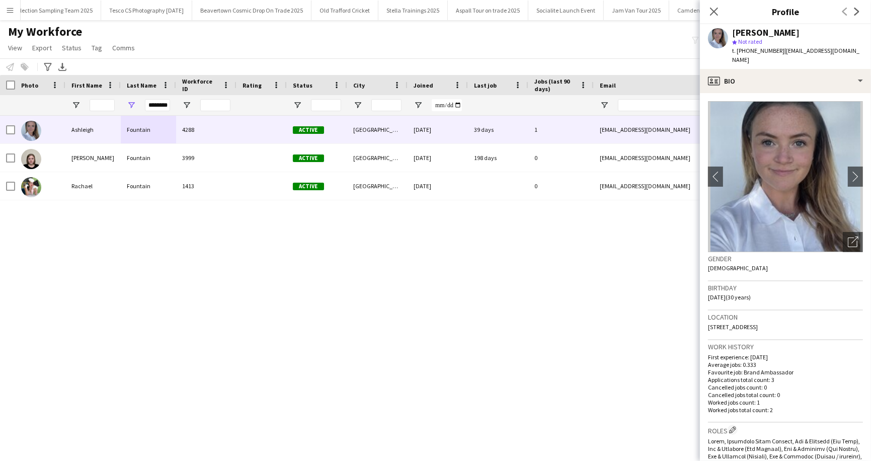
drag, startPoint x: 778, startPoint y: 50, endPoint x: 864, endPoint y: 49, distance: 85.5
click at [864, 49] on div "Ashleigh Fountain star Not rated t. +447502343434 | ashleigh.fountain@hotmail.c…" at bounding box center [785, 46] width 171 height 45
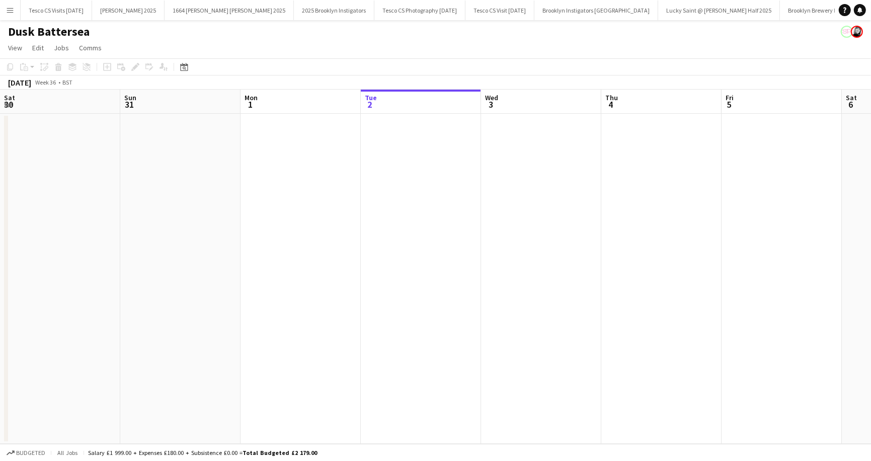
scroll to position [0, 240]
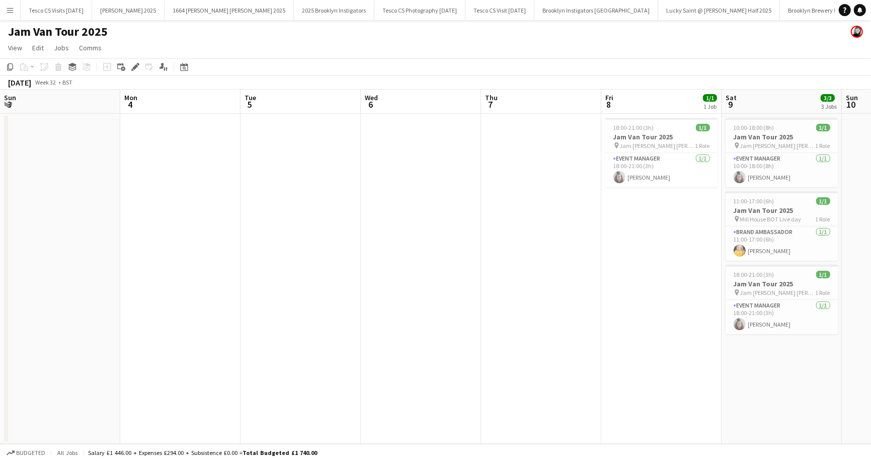
scroll to position [0, 242]
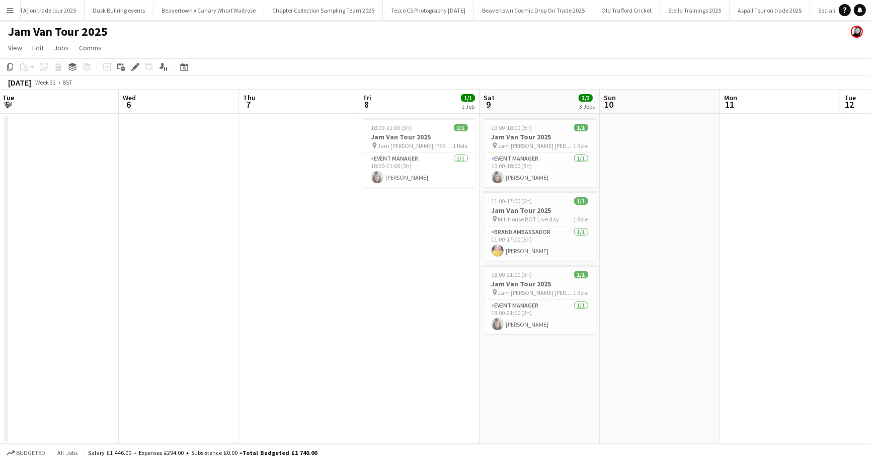
click at [399, 36] on div "Jam Van Tour 2025" at bounding box center [435, 29] width 871 height 19
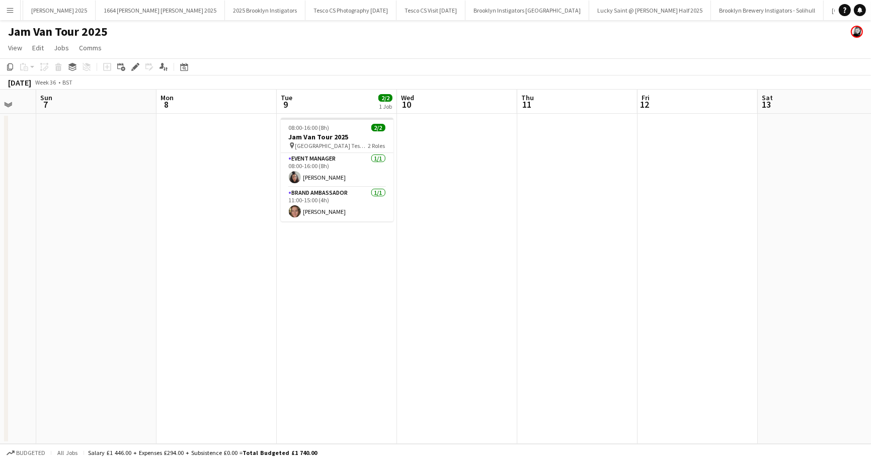
scroll to position [0, 0]
click at [90, 5] on app-icon "Close" at bounding box center [88, 5] width 4 height 4
click at [14, 10] on button "Menu" at bounding box center [10, 10] width 20 height 20
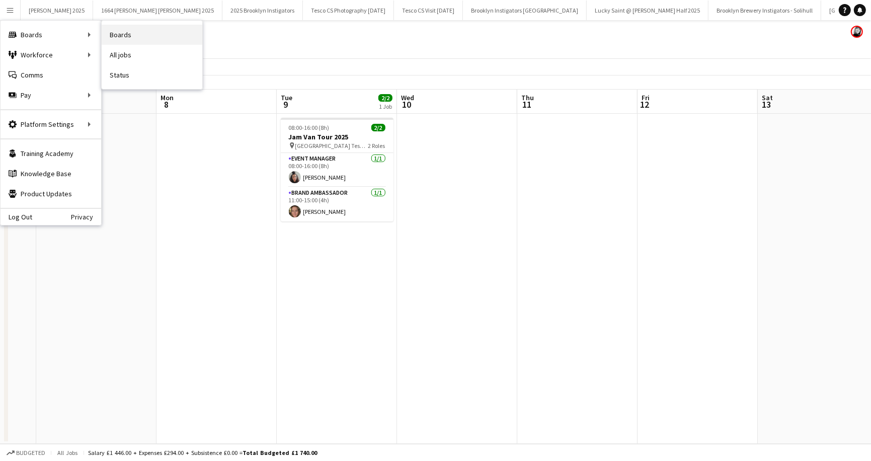
click at [138, 39] on link "Boards" at bounding box center [152, 35] width 101 height 20
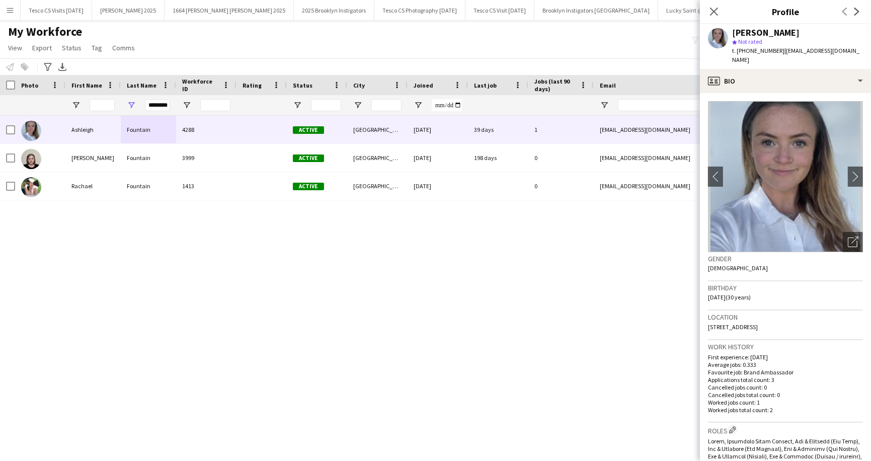
scroll to position [0, 1209]
click at [7, 10] on app-icon "Menu" at bounding box center [10, 10] width 8 height 8
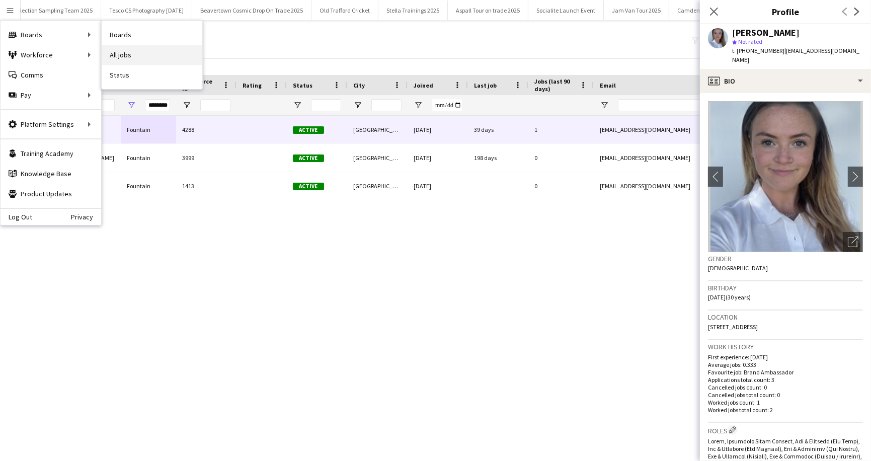
click at [126, 49] on link "All jobs" at bounding box center [152, 55] width 101 height 20
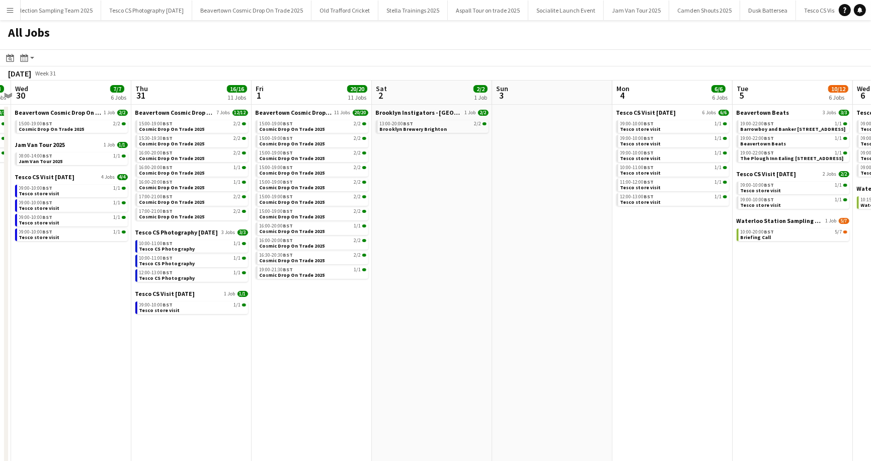
scroll to position [0, 347]
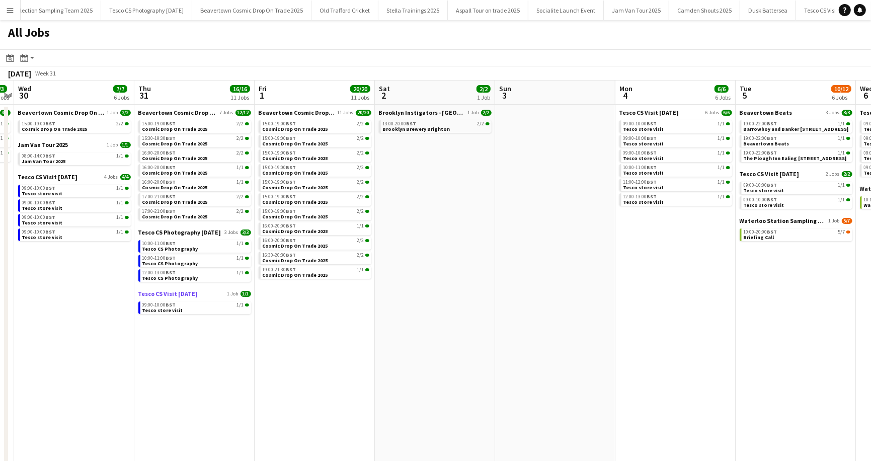
click at [169, 294] on span "Tesco CS Visit [DATE]" at bounding box center [168, 294] width 60 height 8
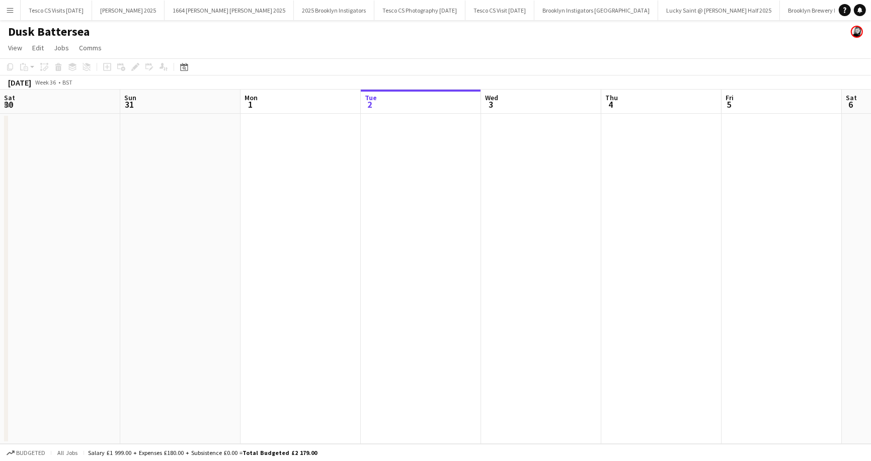
scroll to position [0, 240]
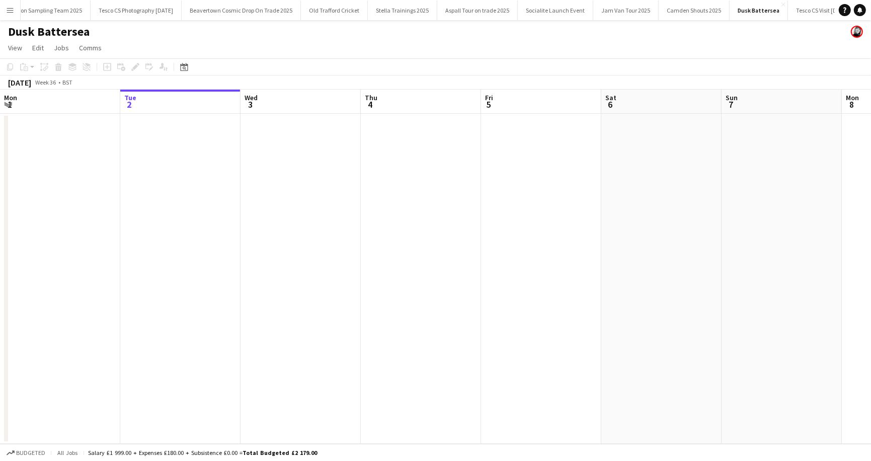
click at [7, 12] on app-icon "Menu" at bounding box center [10, 10] width 8 height 8
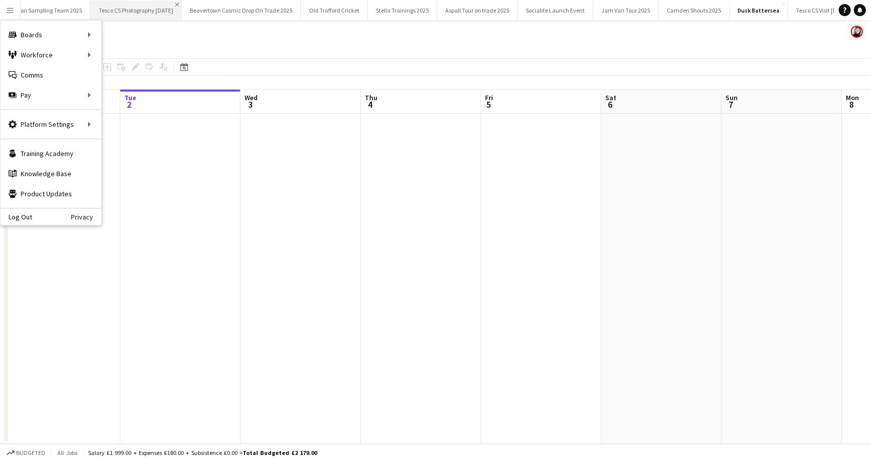
click at [175, 4] on app-icon "Close" at bounding box center [177, 5] width 4 height 4
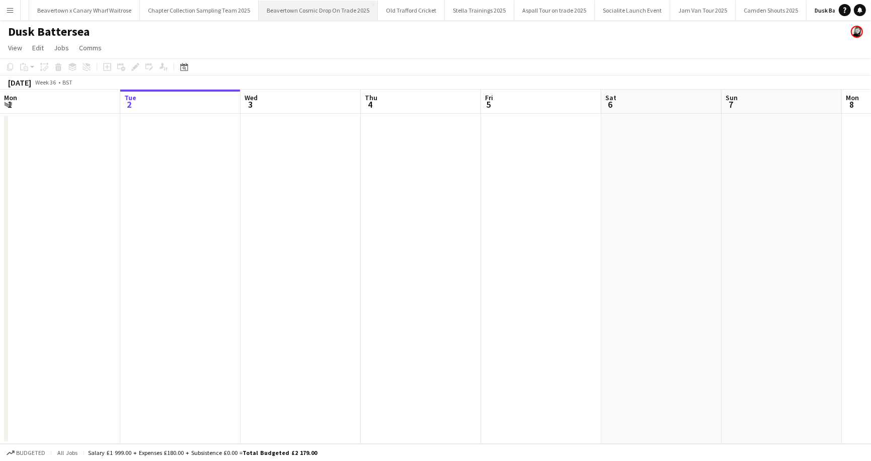
scroll to position [0, 1050]
click at [254, 5] on app-icon "Close" at bounding box center [256, 5] width 4 height 4
click at [360, 3] on app-icon "Close" at bounding box center [362, 5] width 4 height 4
click at [368, 4] on app-icon "Close" at bounding box center [370, 5] width 4 height 4
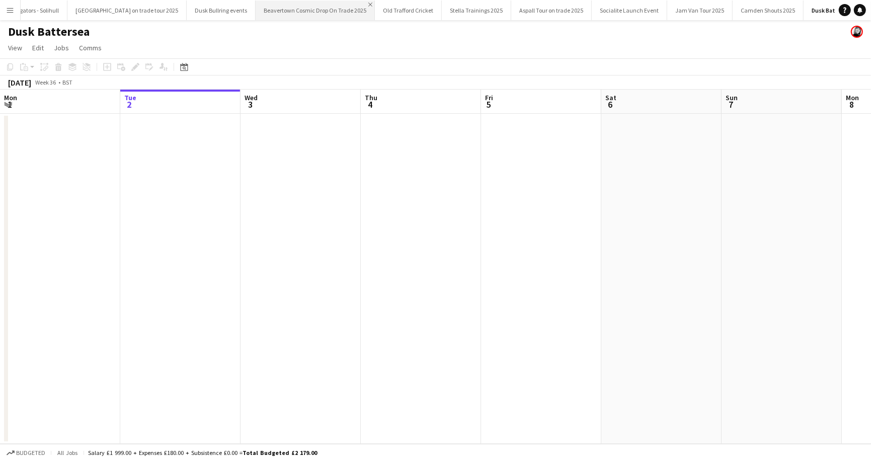
scroll to position [0, 781]
click at [360, 4] on app-icon "Close" at bounding box center [362, 5] width 4 height 4
click at [359, 3] on app-icon "Close" at bounding box center [361, 5] width 4 height 4
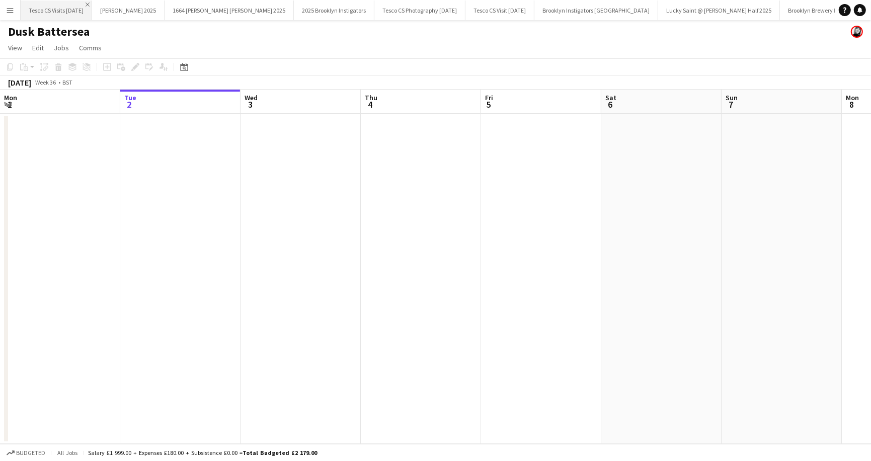
click at [90, 4] on app-icon "Close" at bounding box center [88, 5] width 4 height 4
click at [87, 4] on app-icon "Close" at bounding box center [89, 5] width 4 height 4
click at [143, 3] on app-icon "Close" at bounding box center [145, 5] width 4 height 4
click at [97, 3] on app-icon "Close" at bounding box center [97, 5] width 4 height 4
click at [109, 4] on app-icon "Close" at bounding box center [107, 5] width 4 height 4
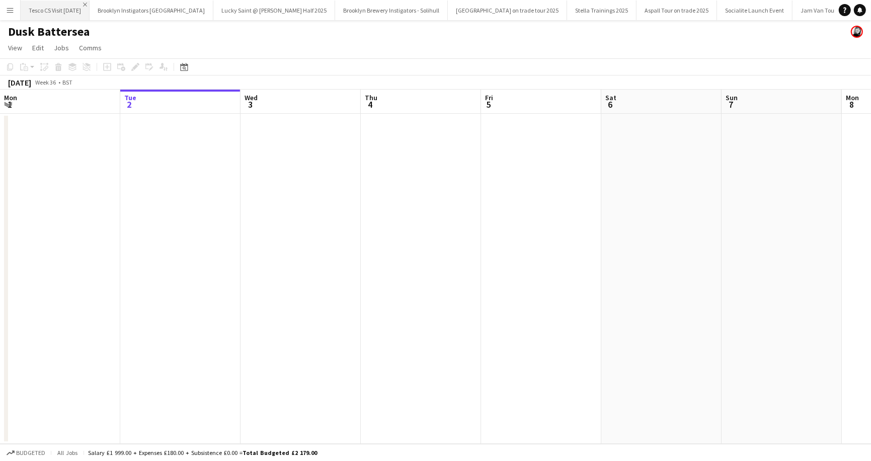
click at [87, 3] on app-icon "Close" at bounding box center [85, 5] width 4 height 4
click at [138, 3] on app-icon "Close" at bounding box center [140, 5] width 4 height 4
click at [136, 3] on app-icon "Close" at bounding box center [138, 5] width 4 height 4
click at [131, 2] on button "Brooklyn Brewery Instigators - Solihull Close" at bounding box center [77, 11] width 113 height 20
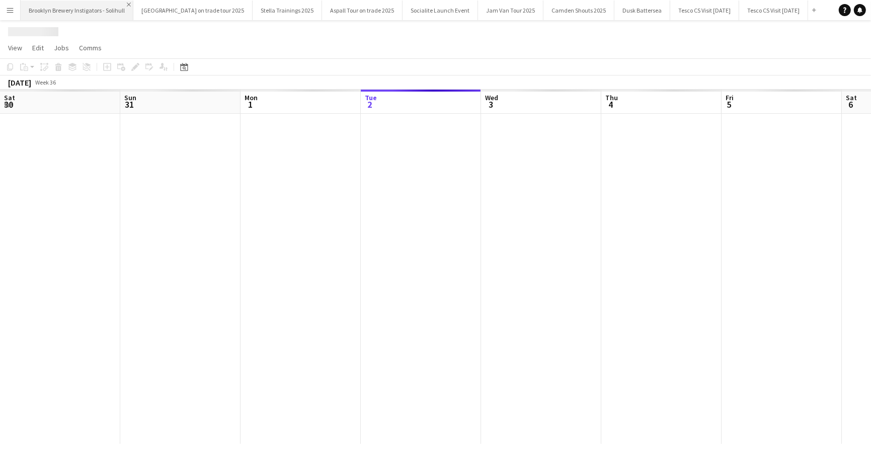
scroll to position [0, 240]
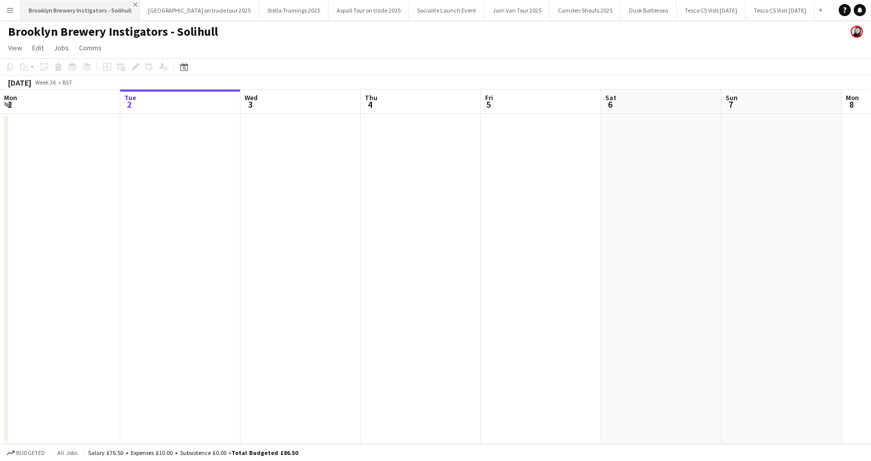
click at [133, 3] on app-icon "Close" at bounding box center [135, 5] width 4 height 4
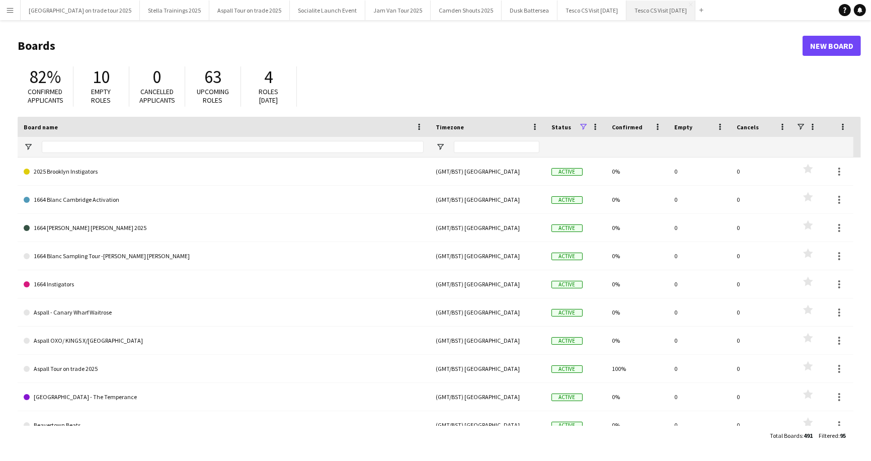
click at [647, 10] on button "Tesco CS Visit Sept 2025 Close" at bounding box center [660, 11] width 69 height 20
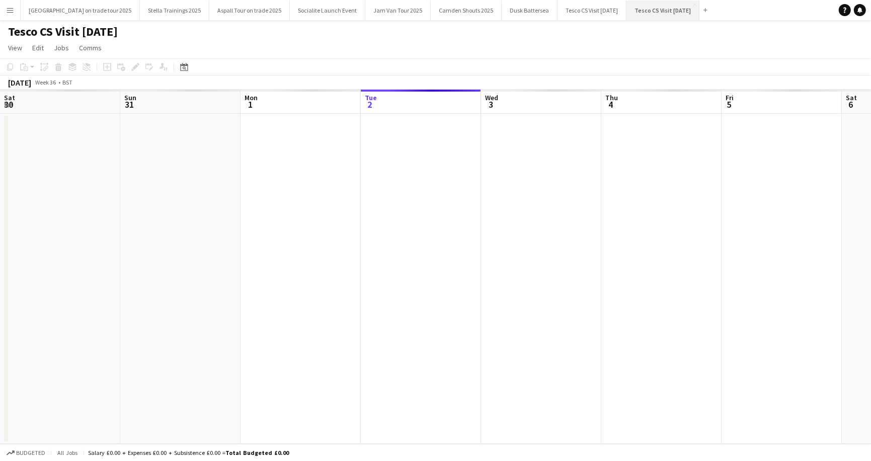
scroll to position [0, 240]
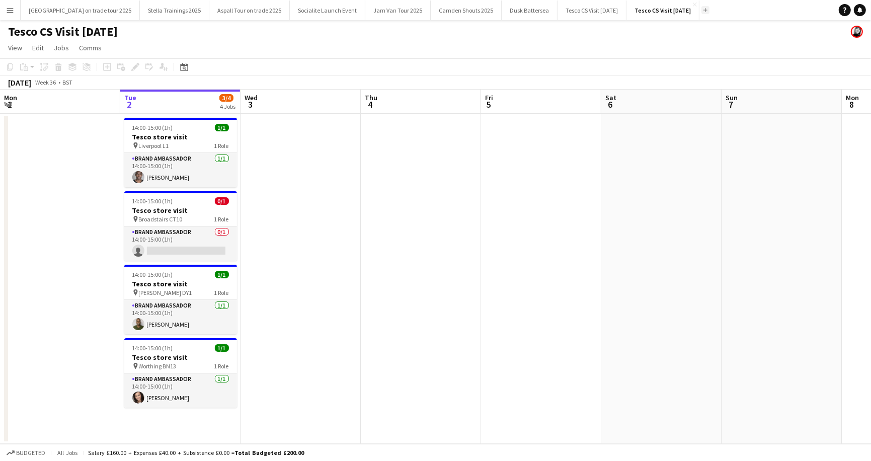
click at [706, 13] on button "Add" at bounding box center [705, 10] width 8 height 8
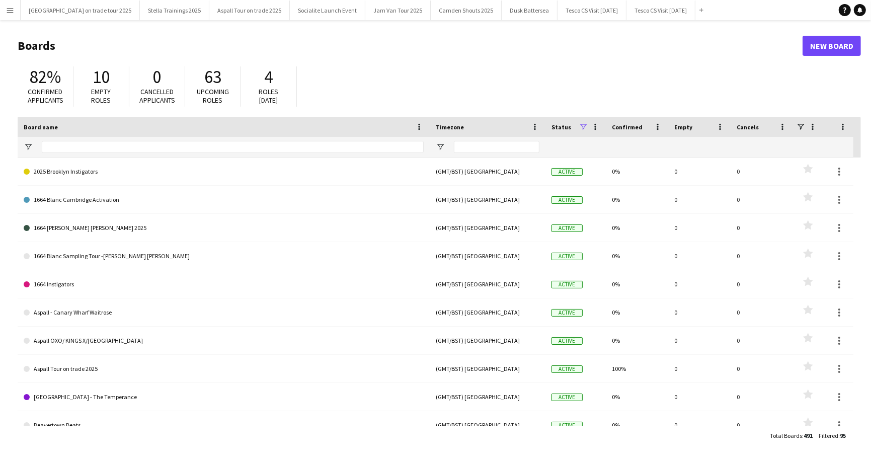
click at [697, 6] on button "Add" at bounding box center [701, 10] width 8 height 8
click at [289, 145] on input "Board name Filter Input" at bounding box center [233, 147] width 382 height 12
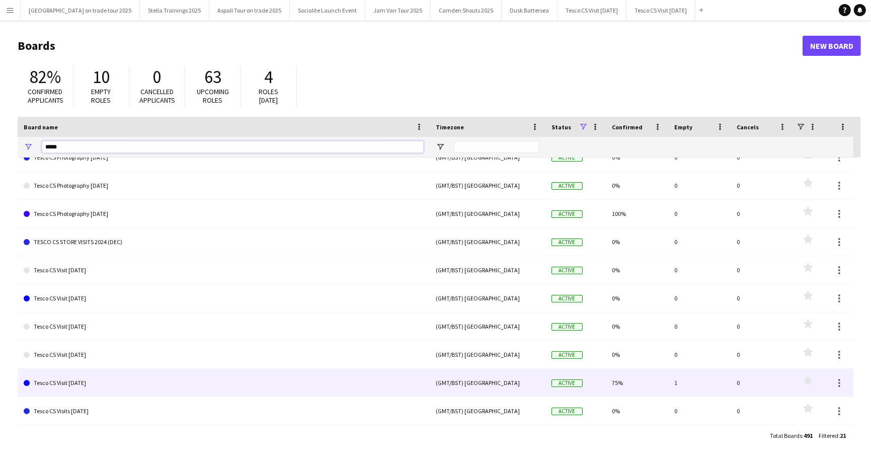
scroll to position [226, 0]
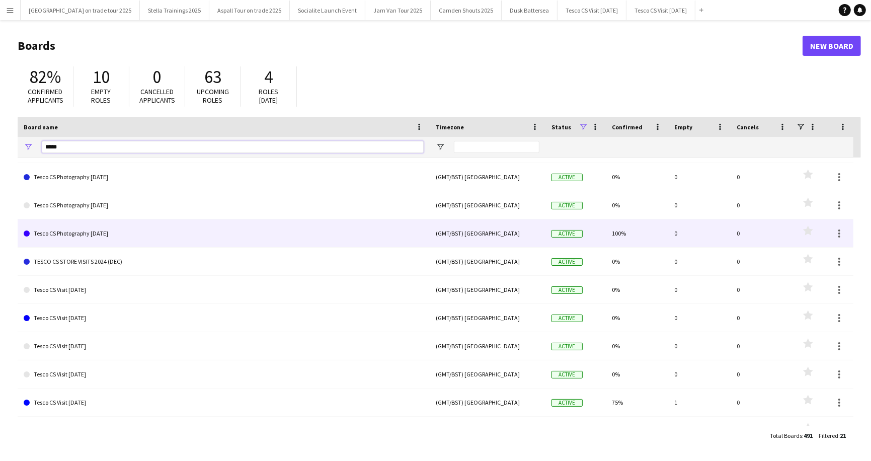
type input "*****"
click at [67, 235] on link "Tesco CS Photography [DATE]" at bounding box center [224, 233] width 400 height 28
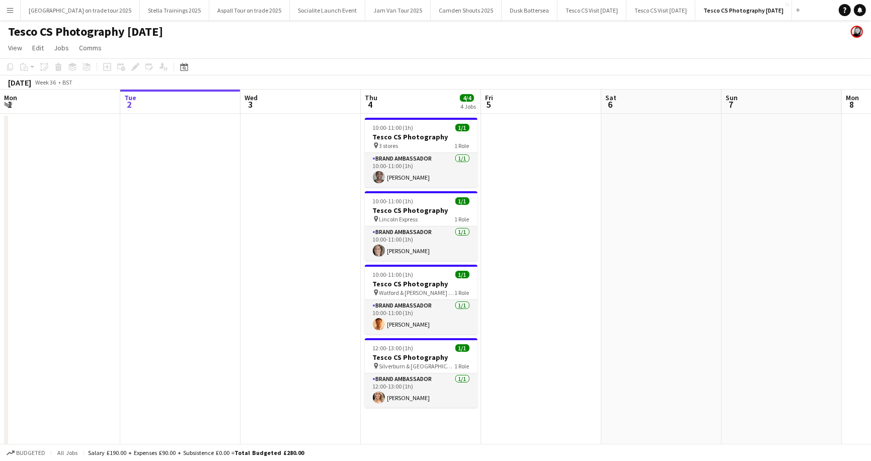
click at [11, 10] on app-icon "Menu" at bounding box center [10, 10] width 8 height 8
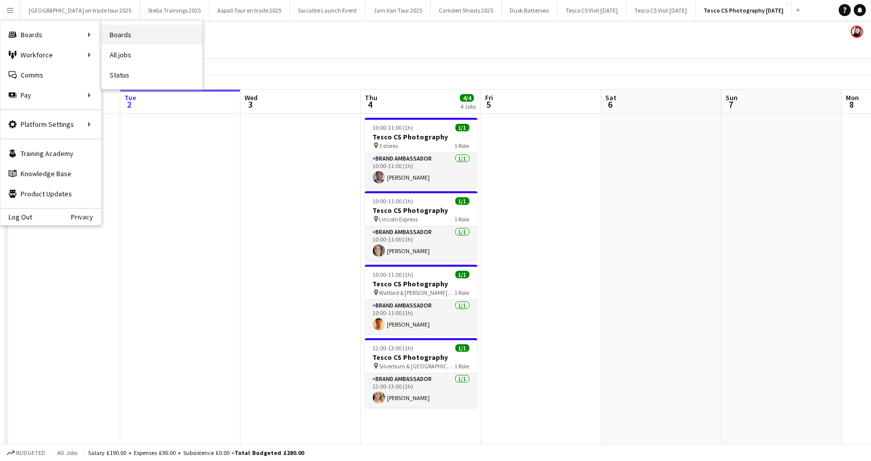
click at [150, 33] on link "Boards" at bounding box center [152, 35] width 101 height 20
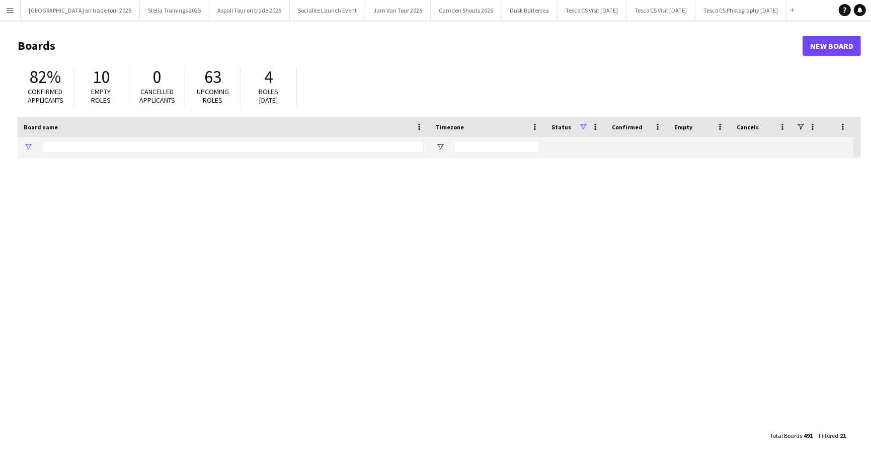
type input "*****"
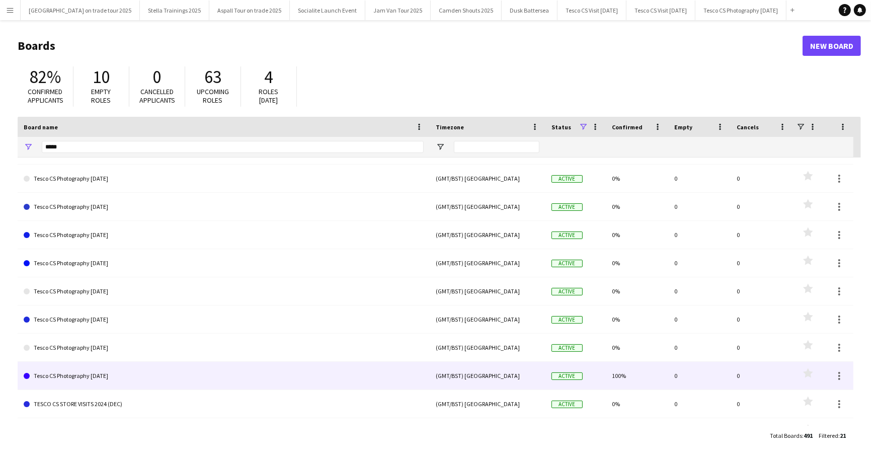
scroll to position [49, 0]
click at [101, 372] on link "Tesco CS Photography [DATE]" at bounding box center [224, 376] width 400 height 28
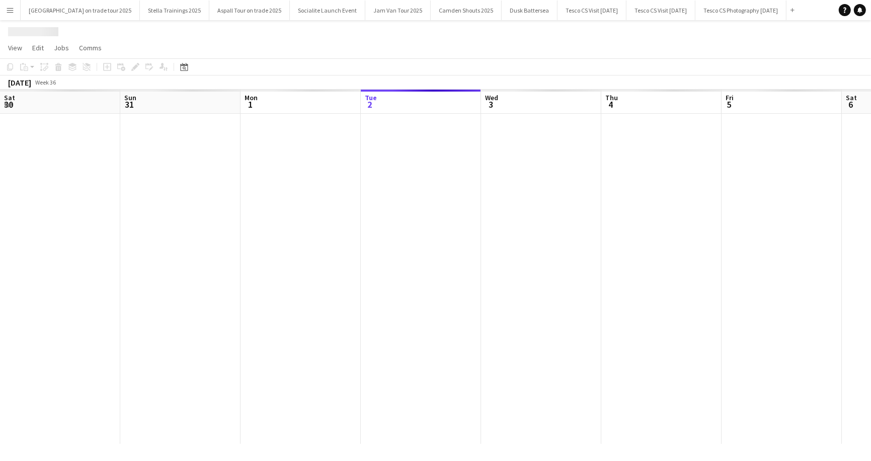
scroll to position [0, 240]
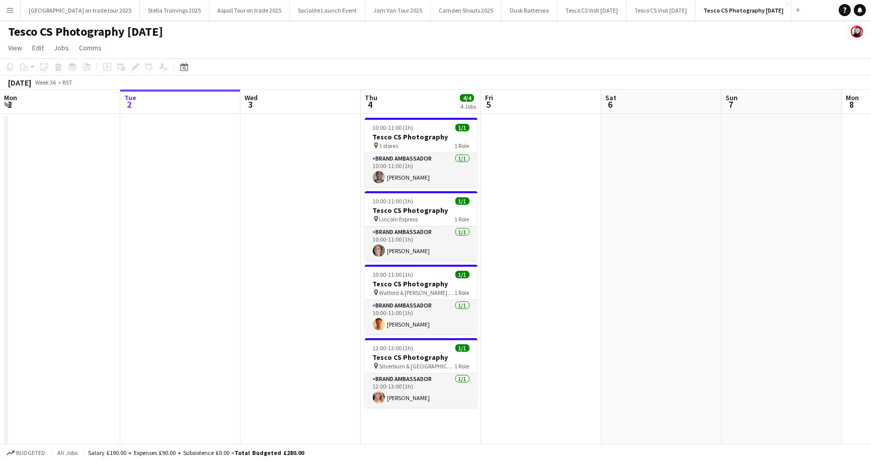
click at [153, 139] on app-date-cell at bounding box center [180, 290] width 120 height 353
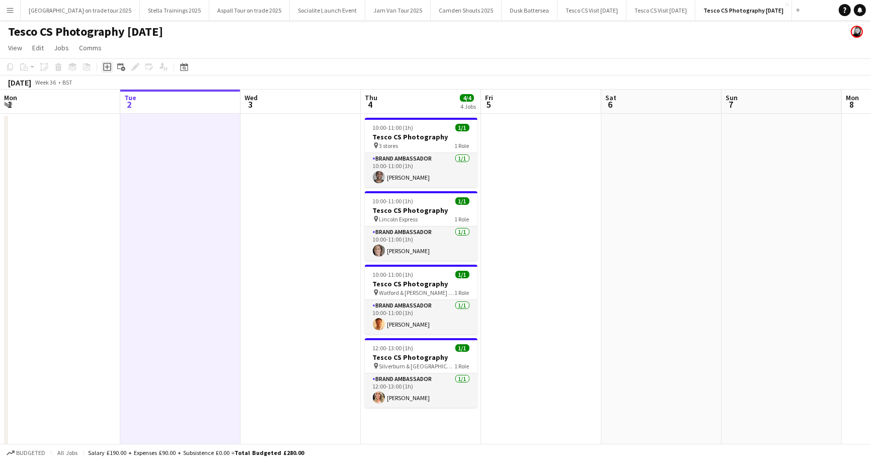
click at [109, 65] on icon "Add job" at bounding box center [107, 67] width 8 height 8
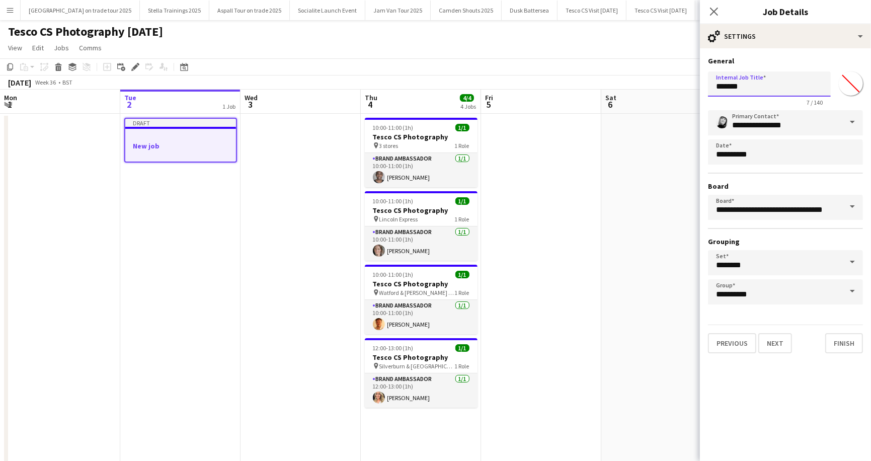
drag, startPoint x: 716, startPoint y: 86, endPoint x: 755, endPoint y: 87, distance: 39.2
click at [755, 87] on input "*******" at bounding box center [769, 83] width 123 height 25
type input "**********"
click at [779, 341] on button "Next" at bounding box center [775, 343] width 34 height 20
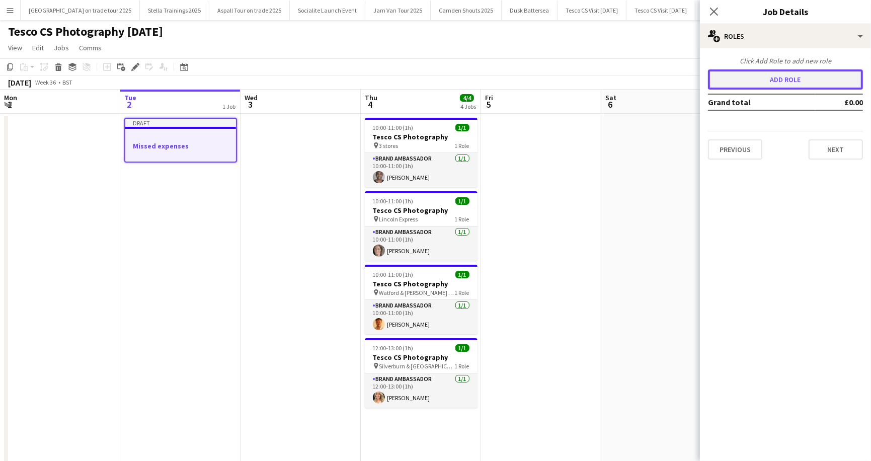
click at [783, 80] on button "Add role" at bounding box center [785, 79] width 155 height 20
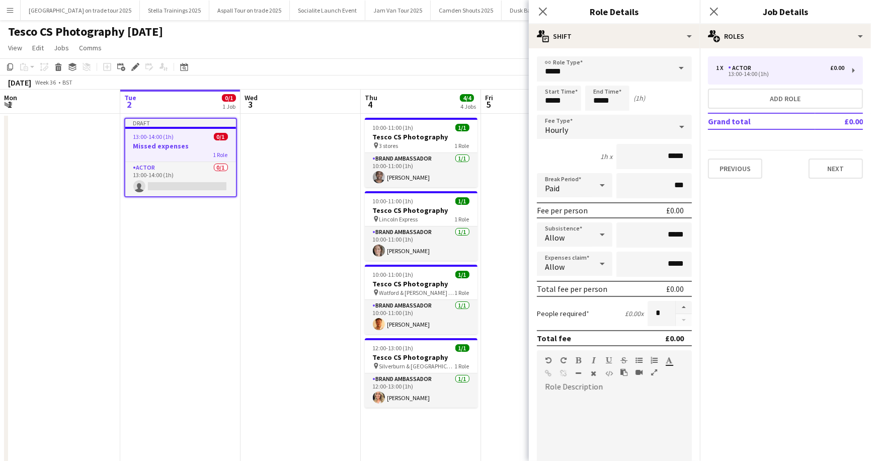
click at [682, 67] on span at bounding box center [681, 68] width 21 height 24
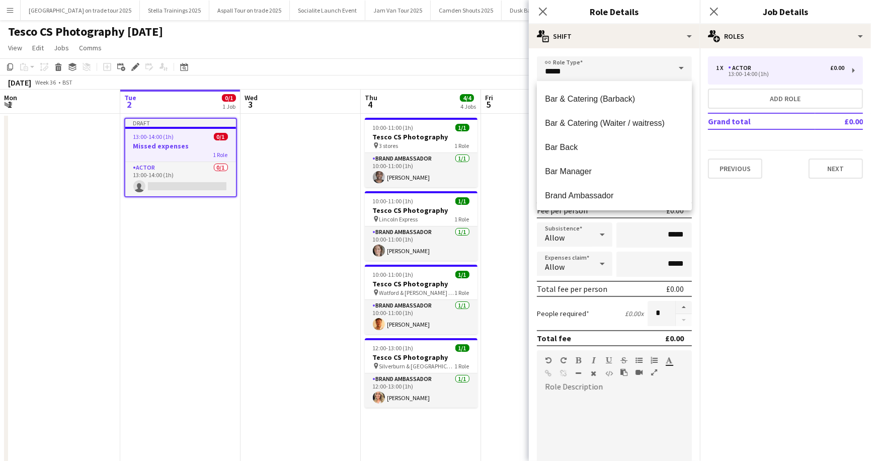
scroll to position [124, 0]
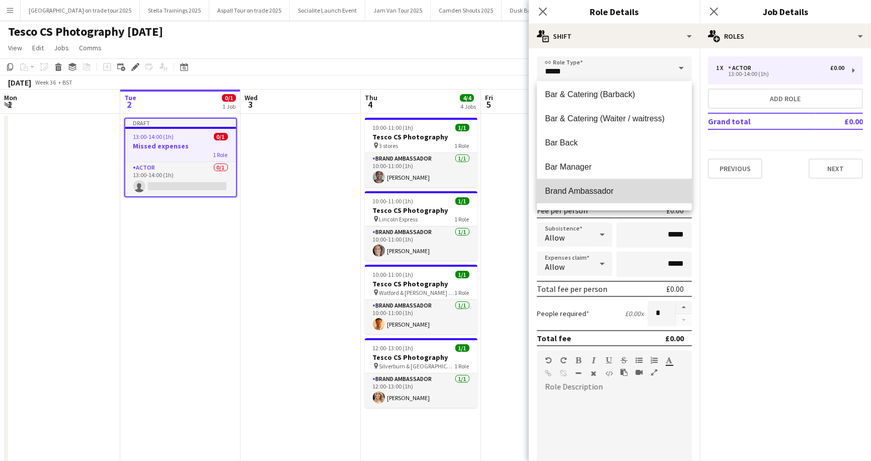
click at [602, 185] on mat-option "Brand Ambassador" at bounding box center [614, 191] width 155 height 24
type input "**********"
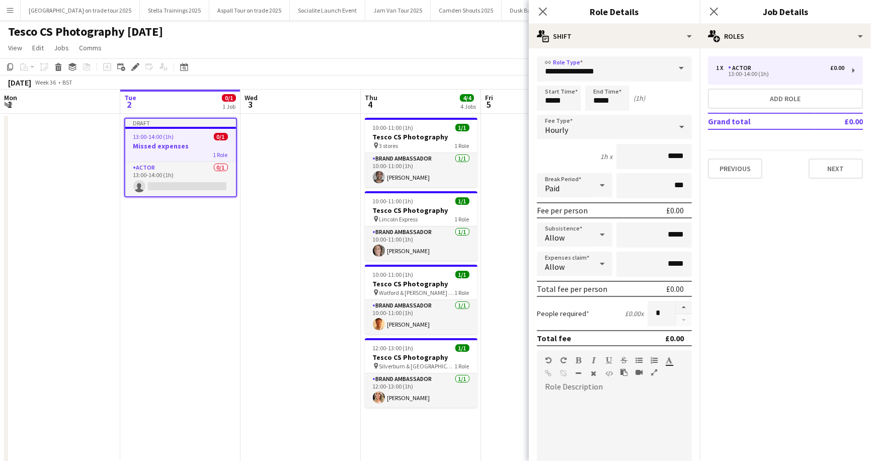
click at [687, 124] on icon at bounding box center [682, 127] width 12 height 20
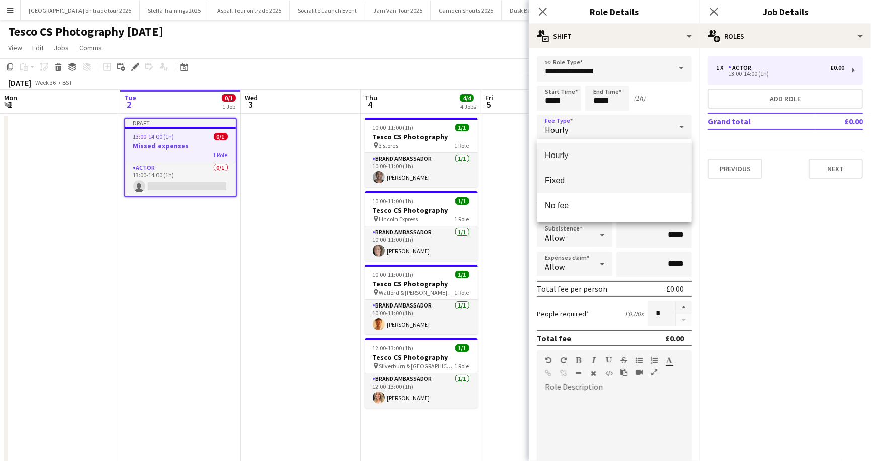
click at [629, 181] on span "Fixed" at bounding box center [614, 181] width 139 height 10
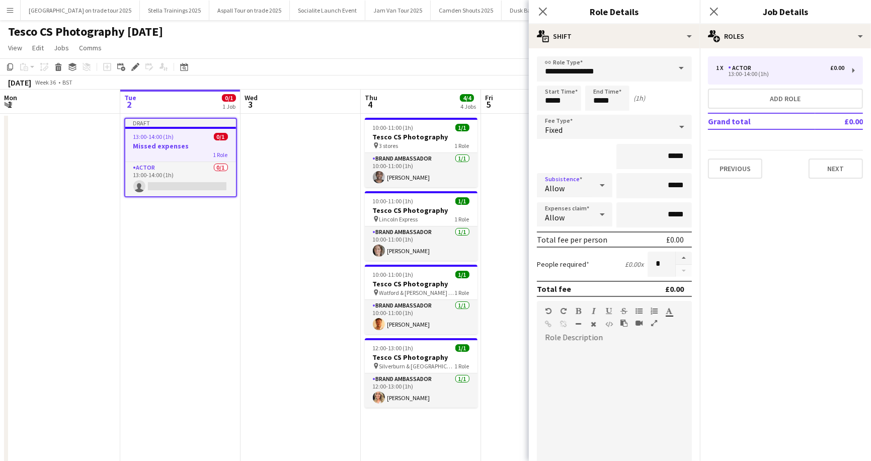
click at [603, 184] on icon at bounding box center [602, 185] width 5 height 3
click at [603, 184] on div at bounding box center [435, 230] width 871 height 461
click at [670, 156] on input "*****" at bounding box center [653, 156] width 75 height 25
click at [670, 214] on input "*****" at bounding box center [653, 214] width 75 height 25
type input "******"
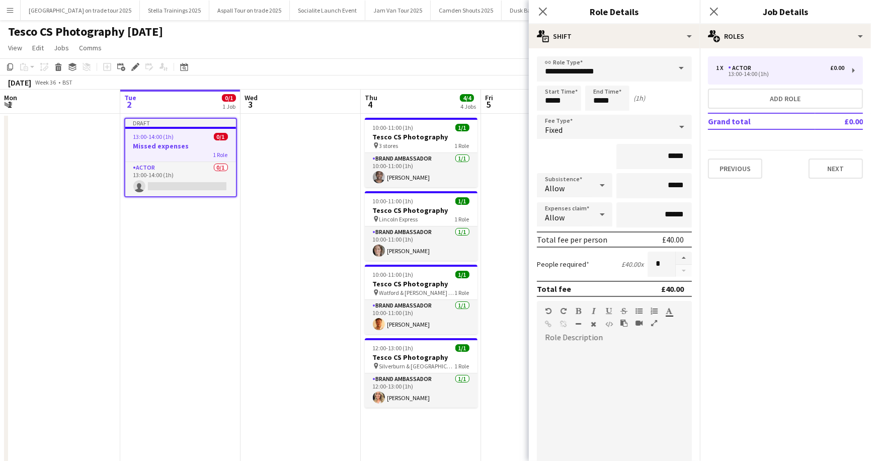
click at [570, 147] on div "*****" at bounding box center [614, 156] width 155 height 25
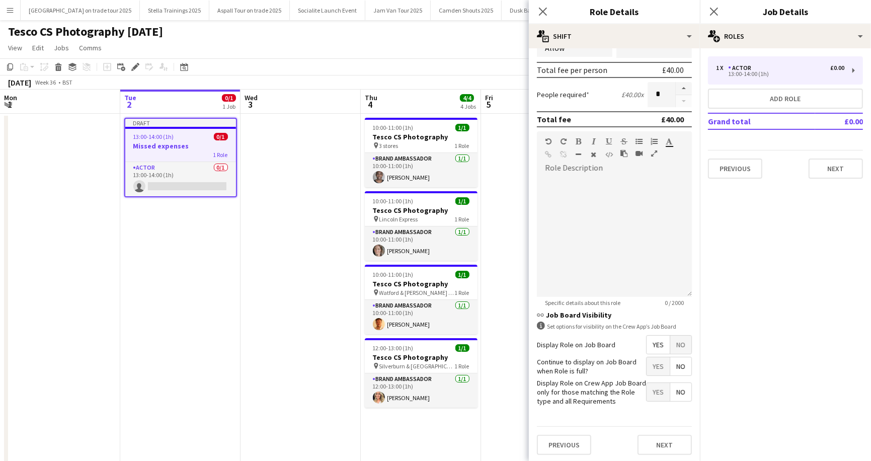
scroll to position [22, 0]
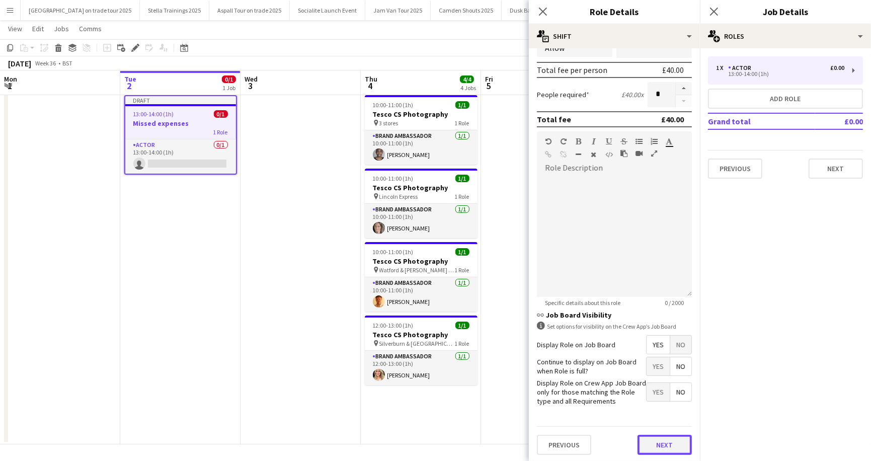
click at [666, 443] on button "Next" at bounding box center [664, 445] width 54 height 20
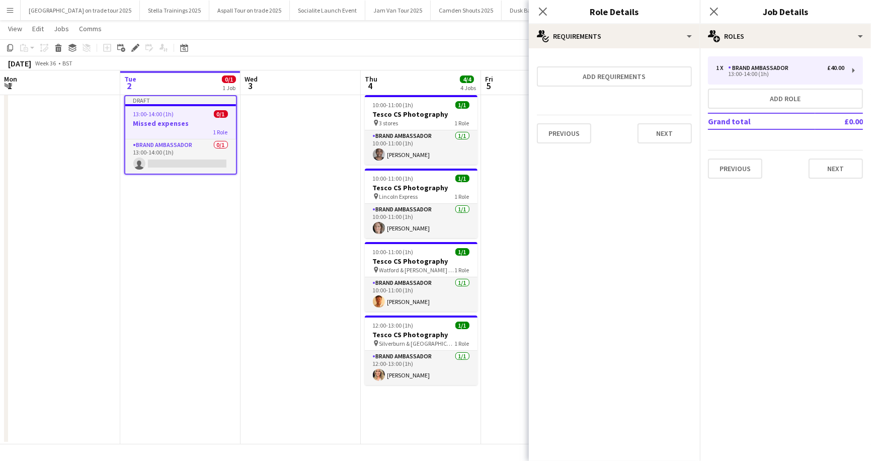
scroll to position [0, 0]
click at [843, 165] on button "Next" at bounding box center [835, 168] width 54 height 20
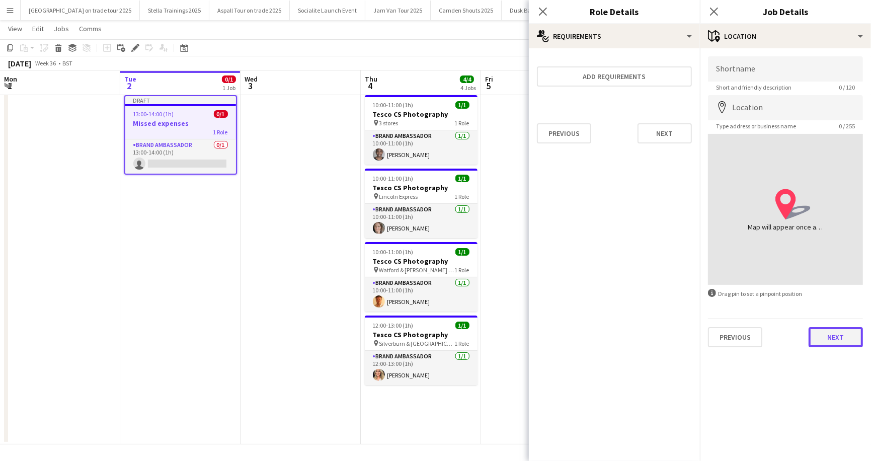
click at [846, 328] on button "Next" at bounding box center [835, 337] width 54 height 20
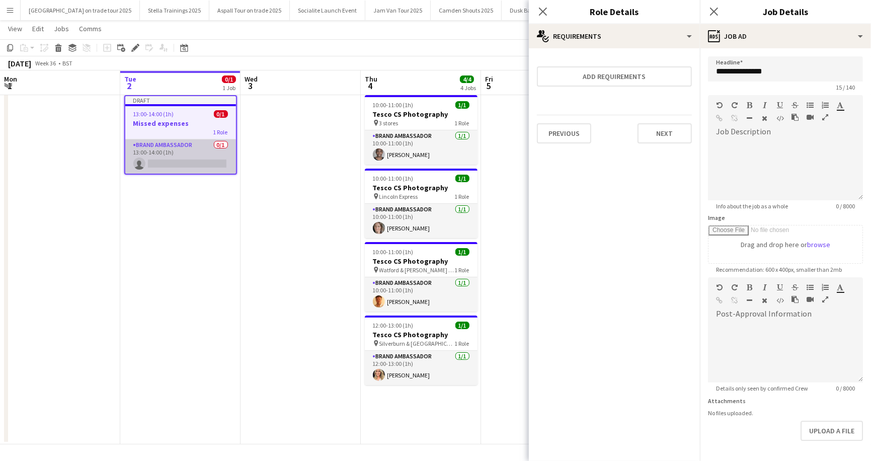
click at [209, 162] on app-card-role "Brand Ambassador 0/1 13:00-14:00 (1h) single-neutral-actions" at bounding box center [180, 156] width 111 height 34
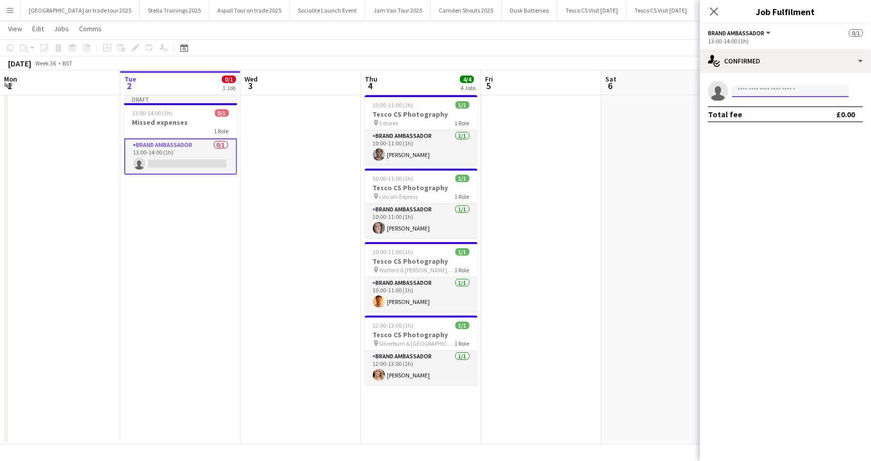
click at [753, 93] on input at bounding box center [790, 91] width 117 height 12
type input "**********"
click at [764, 100] on div "Ben Richards Active ben_richards2009@hotmail.co.uk +447568357602" at bounding box center [790, 113] width 117 height 32
click at [759, 110] on span "ben_richards2009@hotmail.co.uk" at bounding box center [790, 114] width 101 height 8
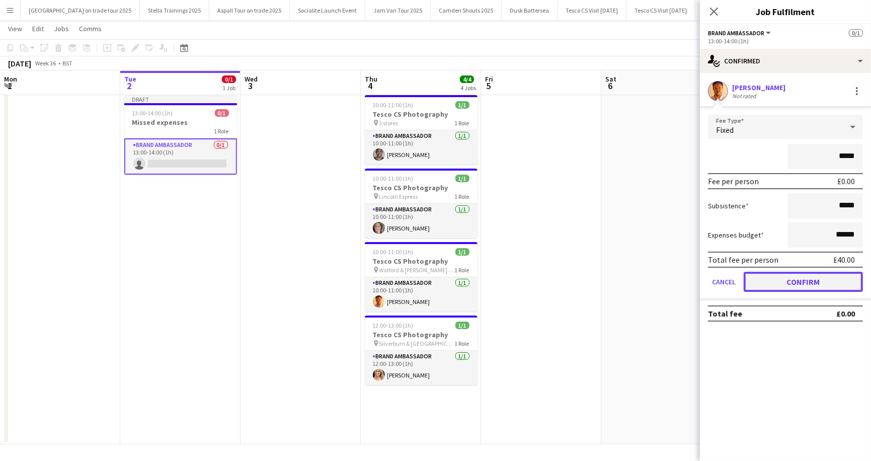
click at [813, 282] on button "Confirm" at bounding box center [802, 282] width 119 height 20
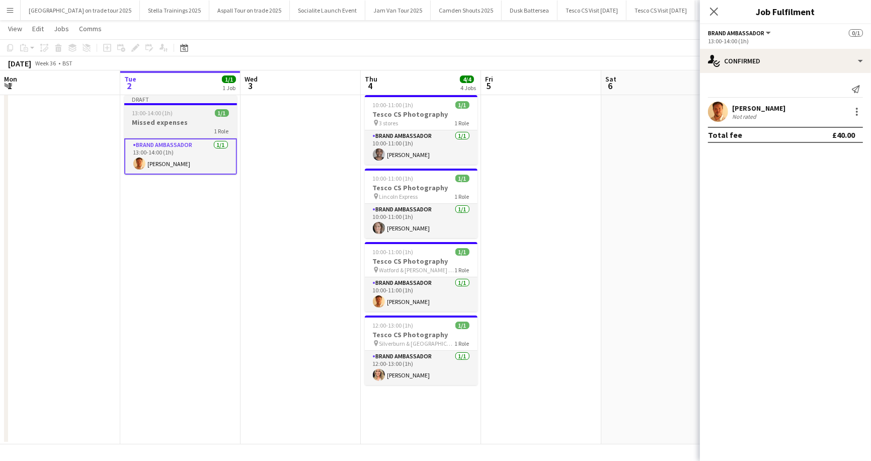
click at [186, 95] on div "Draft" at bounding box center [180, 99] width 113 height 8
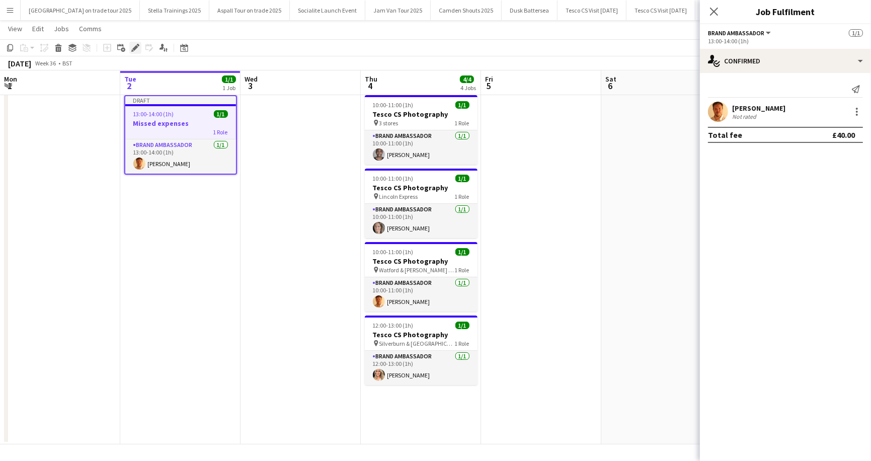
click at [136, 47] on icon at bounding box center [135, 48] width 6 height 6
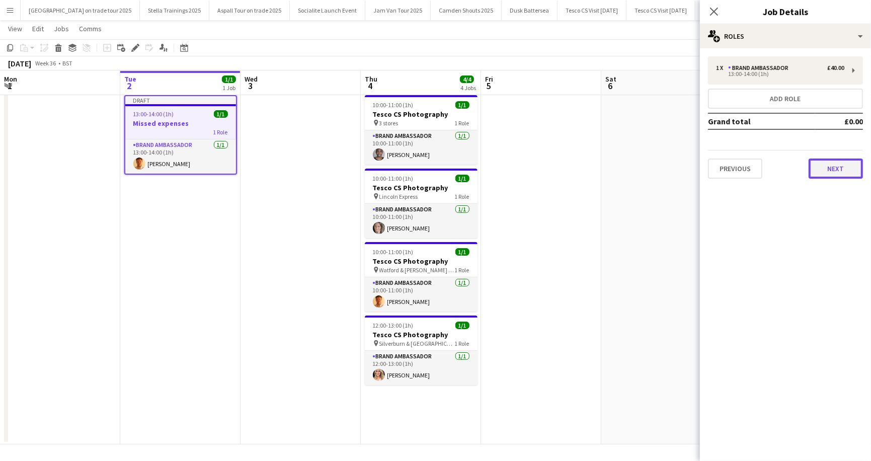
click at [845, 164] on button "Next" at bounding box center [835, 168] width 54 height 20
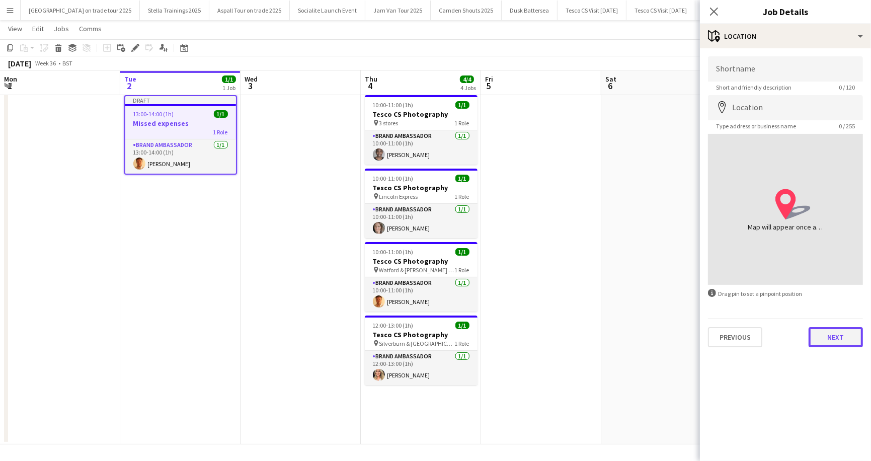
click at [840, 338] on button "Next" at bounding box center [835, 337] width 54 height 20
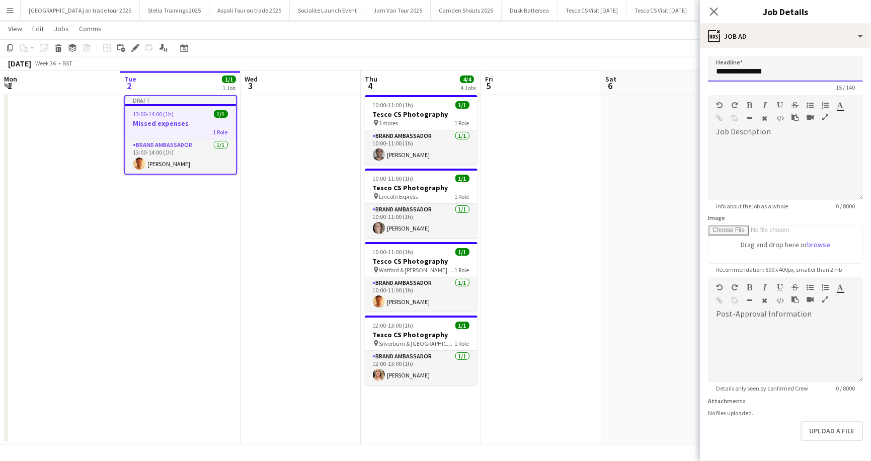
click at [787, 72] on input "**********" at bounding box center [785, 68] width 155 height 25
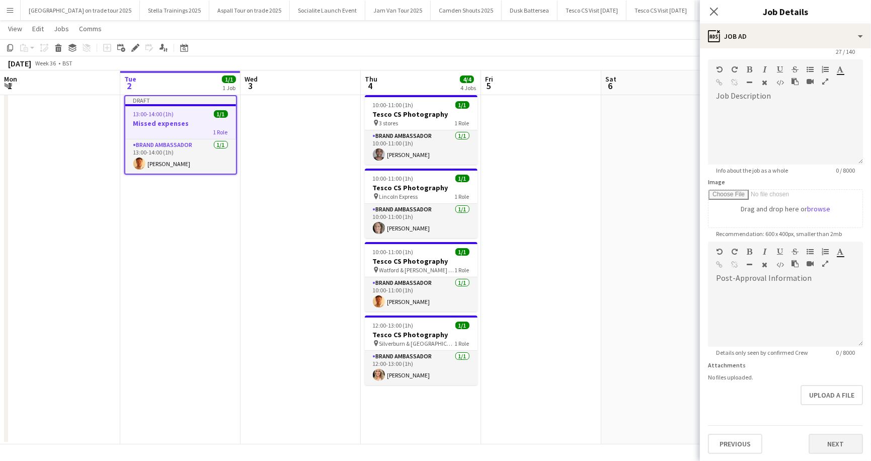
type input "**********"
click at [855, 439] on button "Next" at bounding box center [835, 444] width 54 height 20
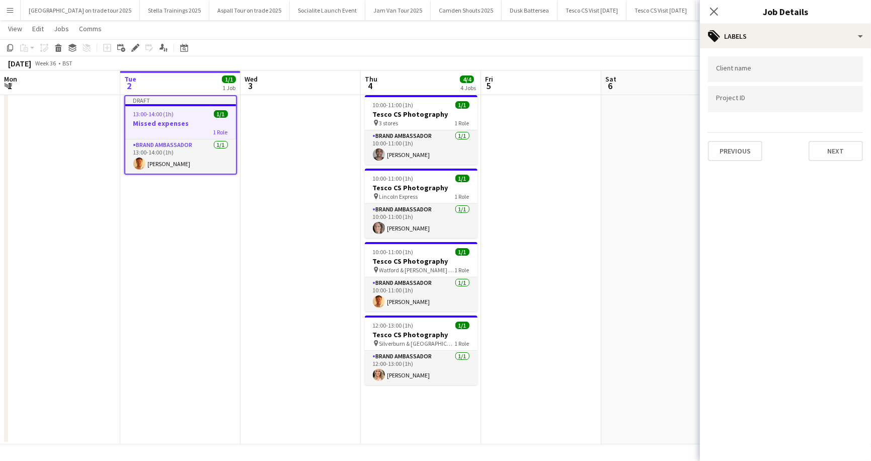
scroll to position [0, 0]
click at [830, 143] on button "Next" at bounding box center [835, 151] width 54 height 20
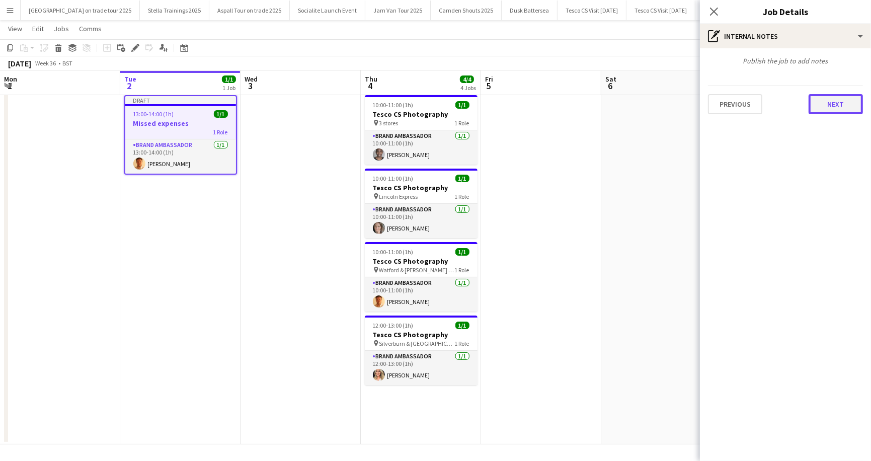
click at [842, 101] on button "Next" at bounding box center [835, 104] width 54 height 20
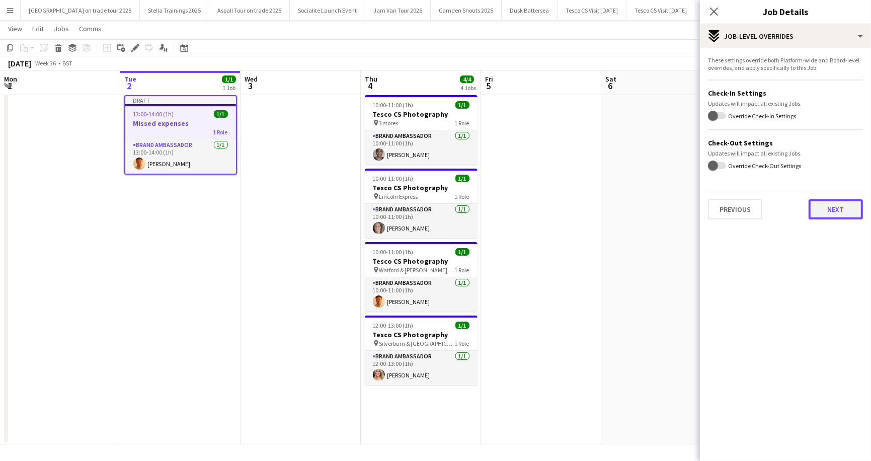
click at [847, 212] on button "Next" at bounding box center [835, 209] width 54 height 20
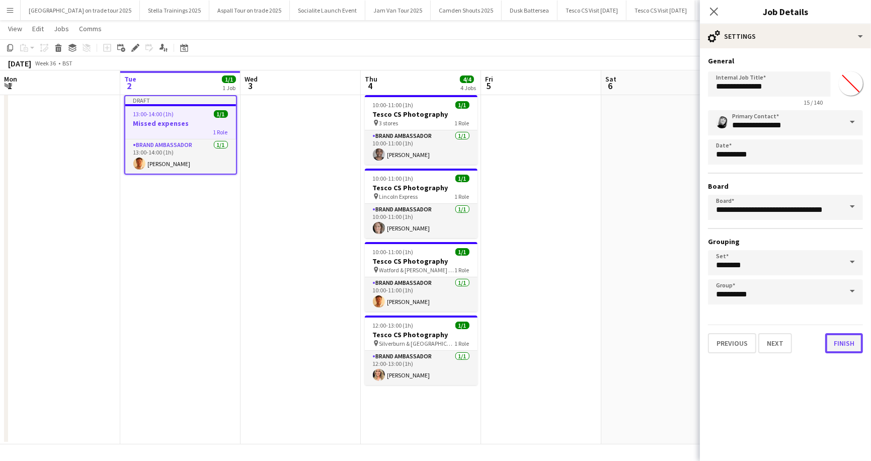
click at [852, 343] on button "Finish" at bounding box center [844, 343] width 38 height 20
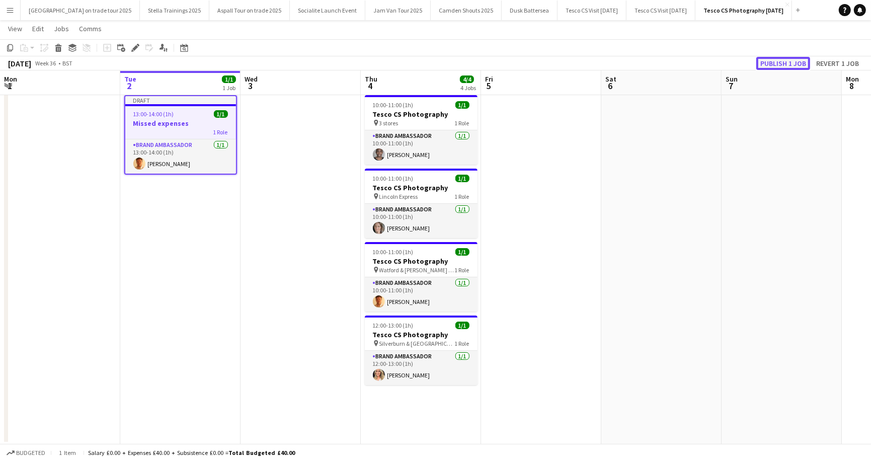
click at [784, 66] on button "Publish 1 job" at bounding box center [783, 63] width 54 height 13
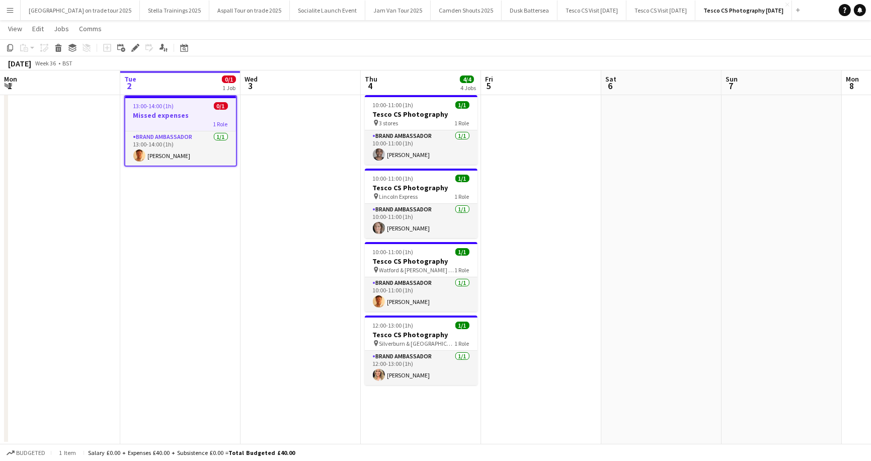
click at [176, 102] on div "13:00-14:00 (1h) 0/1" at bounding box center [180, 106] width 111 height 8
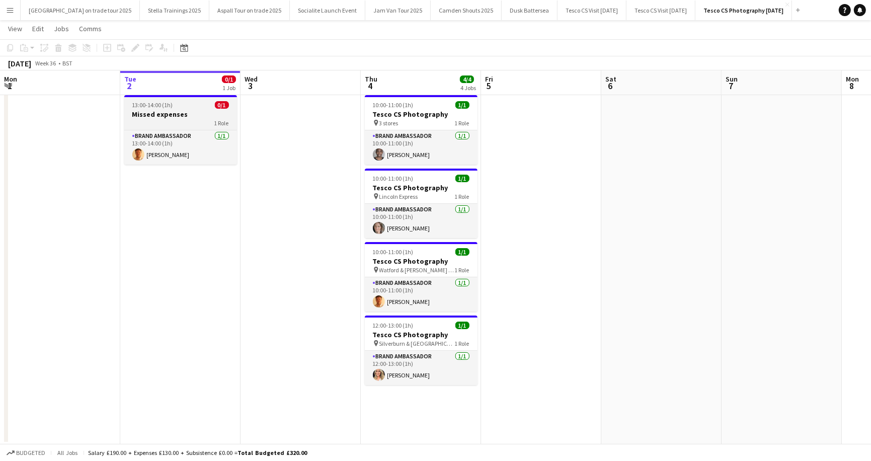
click at [169, 101] on span "13:00-14:00 (1h)" at bounding box center [152, 105] width 41 height 8
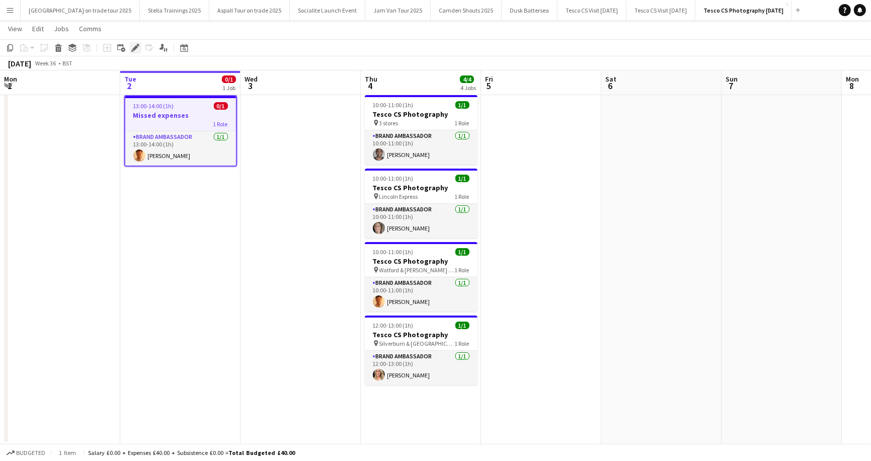
click at [135, 48] on icon at bounding box center [135, 48] width 6 height 6
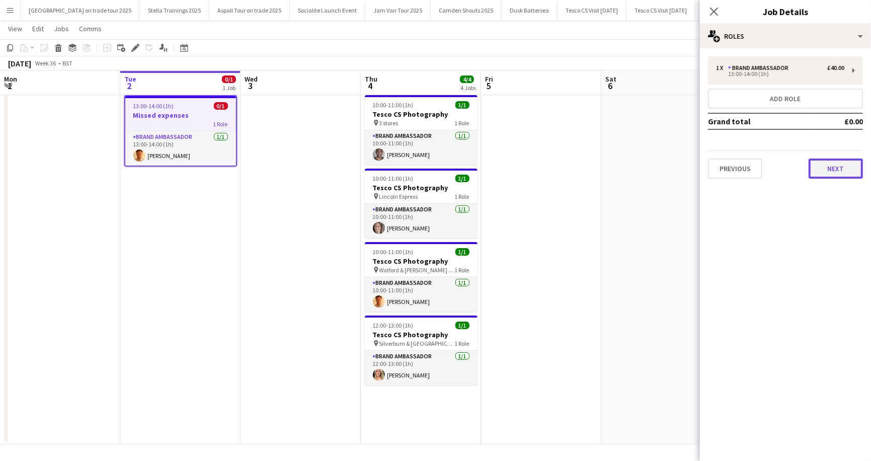
click at [820, 166] on button "Next" at bounding box center [835, 168] width 54 height 20
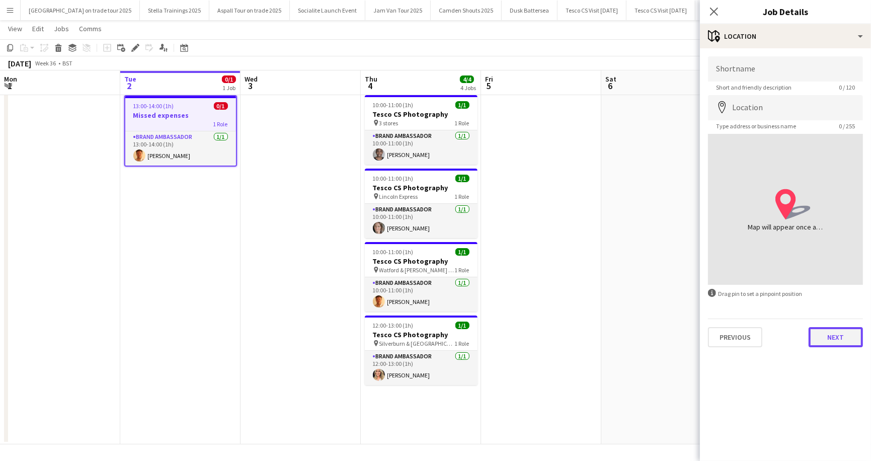
click at [832, 337] on button "Next" at bounding box center [835, 337] width 54 height 20
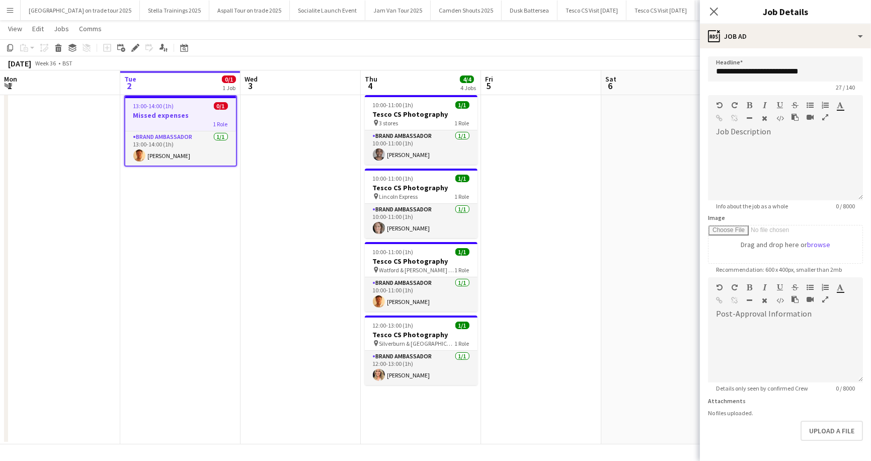
scroll to position [36, 0]
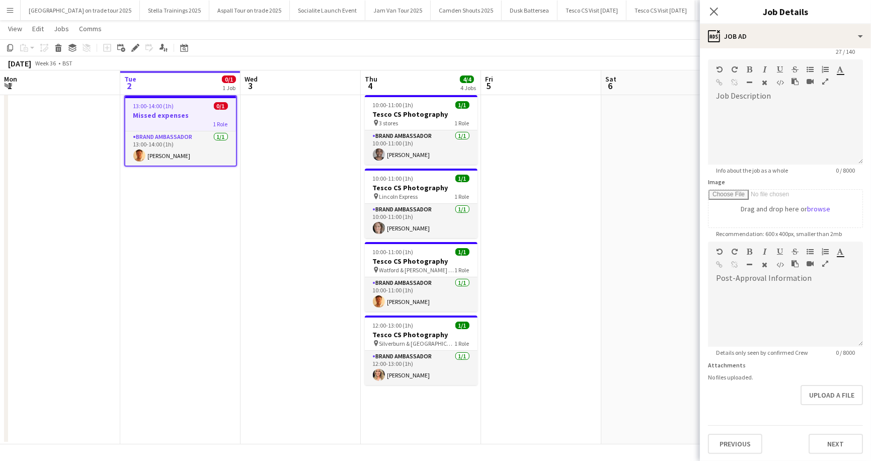
click at [598, 37] on app-page-menu "View Day view expanded Day view collapsed Month view Date picker Jump to today …" at bounding box center [435, 29] width 871 height 19
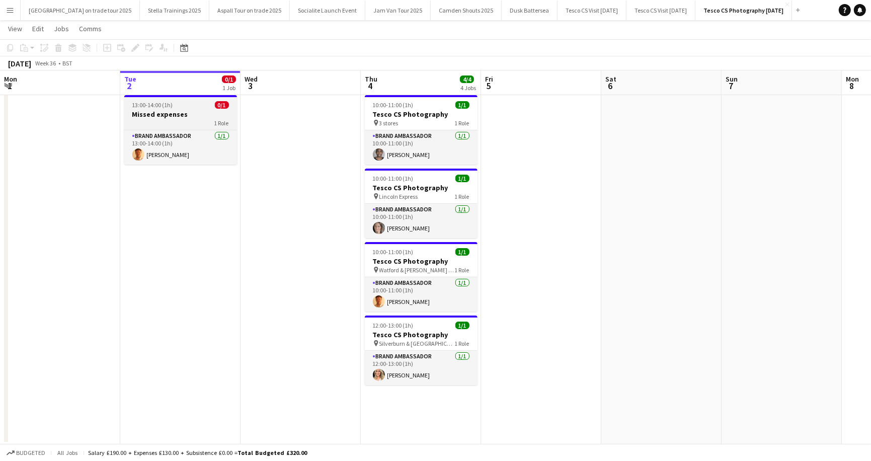
click at [163, 116] on h3 "Missed expenses" at bounding box center [180, 114] width 113 height 9
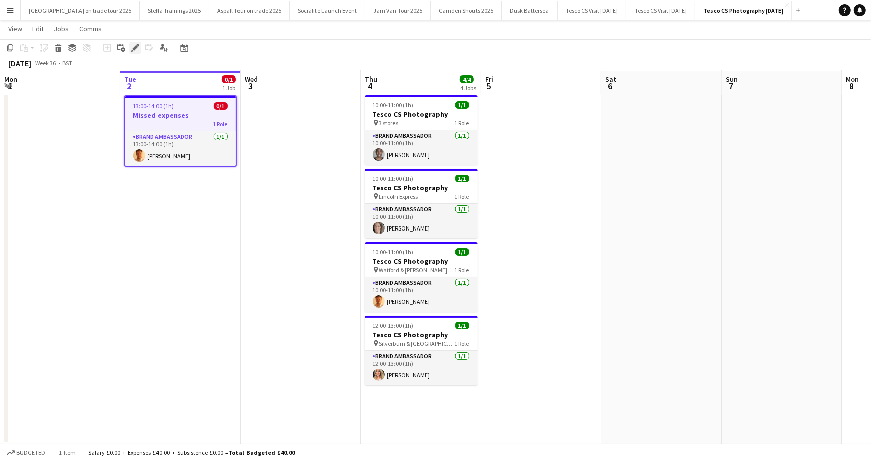
click at [133, 47] on icon "Edit" at bounding box center [135, 48] width 8 height 8
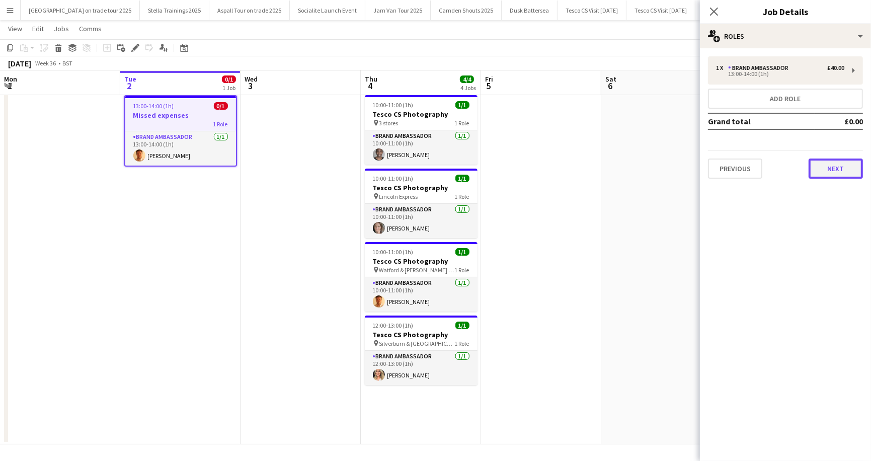
click at [847, 174] on button "Next" at bounding box center [835, 168] width 54 height 20
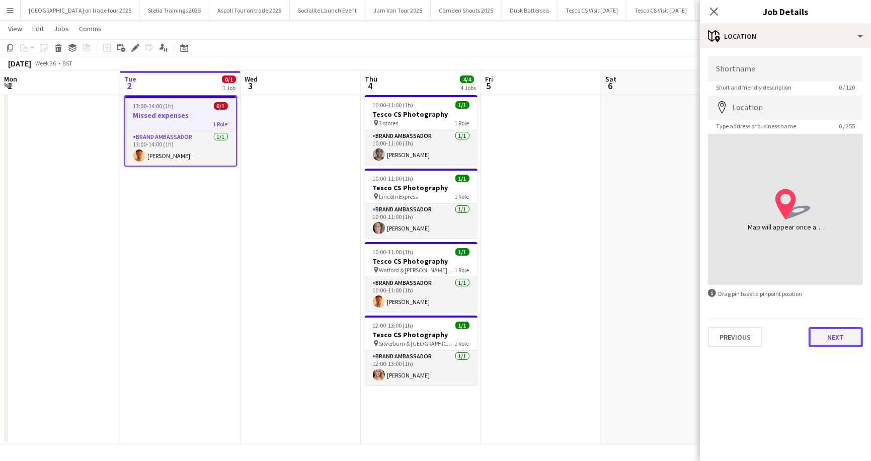
click at [833, 331] on button "Next" at bounding box center [835, 337] width 54 height 20
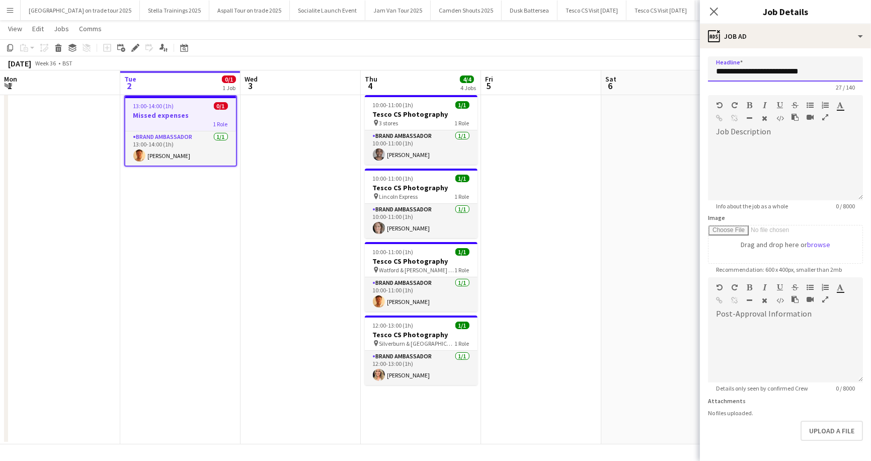
click at [777, 70] on input "**********" at bounding box center [785, 68] width 155 height 25
drag, startPoint x: 773, startPoint y: 71, endPoint x: 807, endPoint y: 74, distance: 34.3
click at [807, 74] on input "**********" at bounding box center [785, 68] width 155 height 25
click at [741, 72] on input "**********" at bounding box center [785, 68] width 155 height 25
paste input "*********"
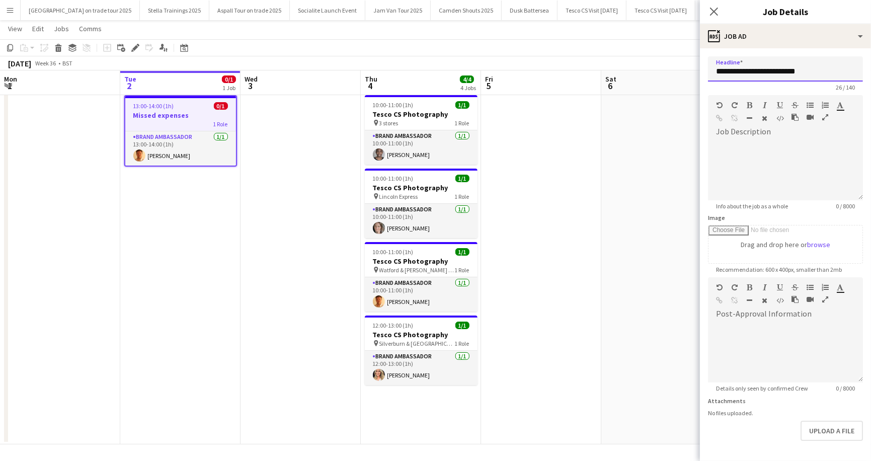
type input "**********"
click at [570, 37] on app-page-menu "View Day view expanded Day view collapsed Month view Date picker Jump to today …" at bounding box center [435, 29] width 871 height 19
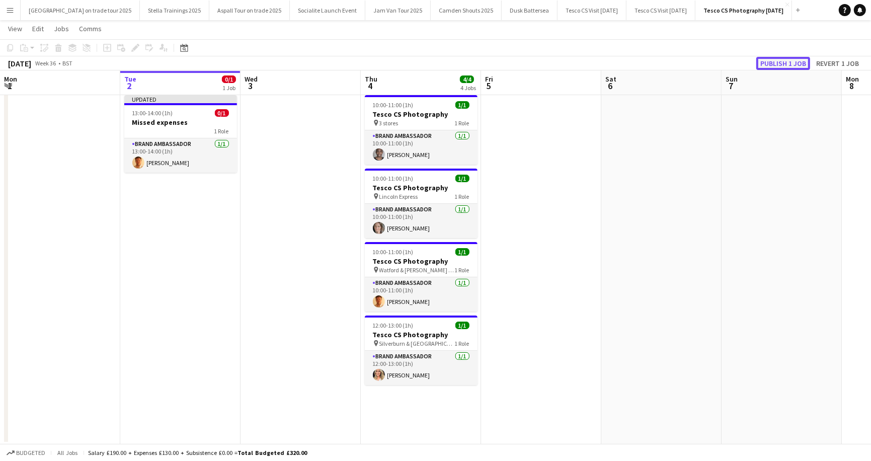
click at [778, 61] on button "Publish 1 job" at bounding box center [783, 63] width 54 height 13
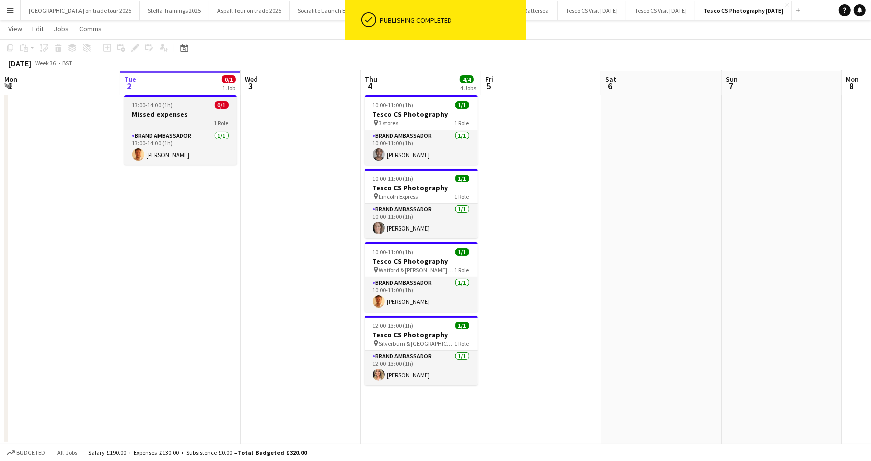
click at [161, 99] on app-job-card "13:00-14:00 (1h) 0/1 Missed expenses 1 Role Brand Ambassador 1/1 13:00-14:00 (1…" at bounding box center [180, 129] width 113 height 69
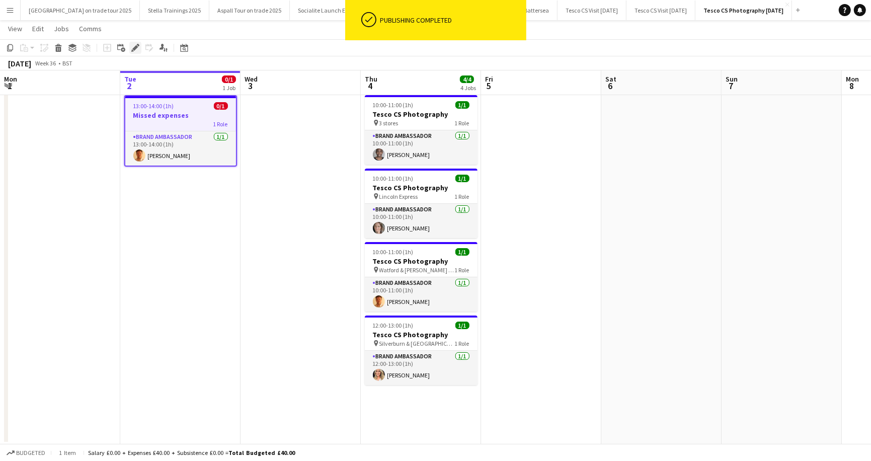
click at [138, 44] on icon "Edit" at bounding box center [135, 48] width 8 height 8
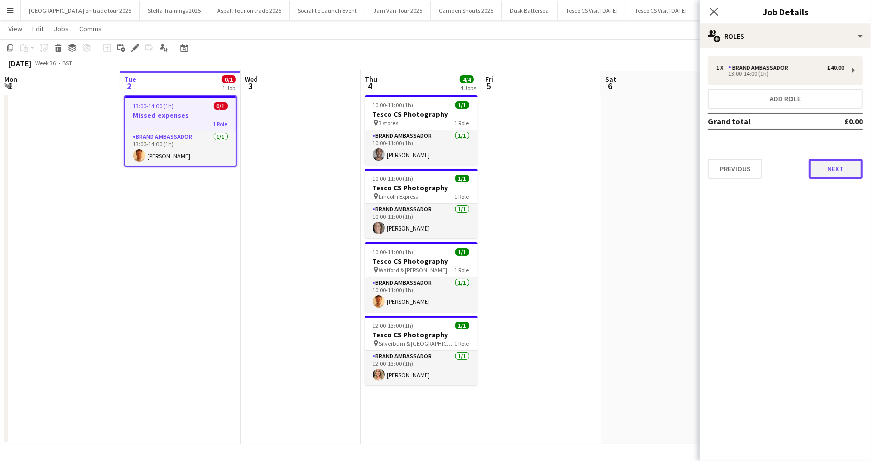
click at [825, 165] on button "Next" at bounding box center [835, 168] width 54 height 20
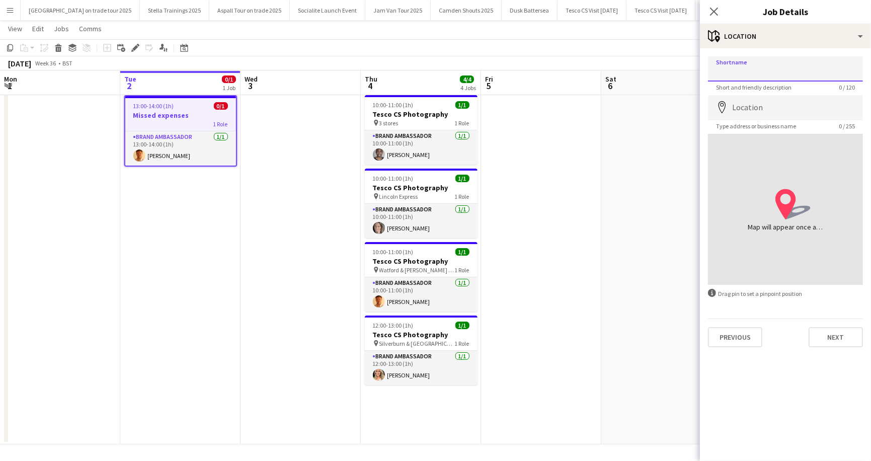
click at [723, 72] on input "Shortname" at bounding box center [785, 68] width 155 height 25
type input "**********"
click at [841, 338] on button "Next" at bounding box center [835, 337] width 54 height 20
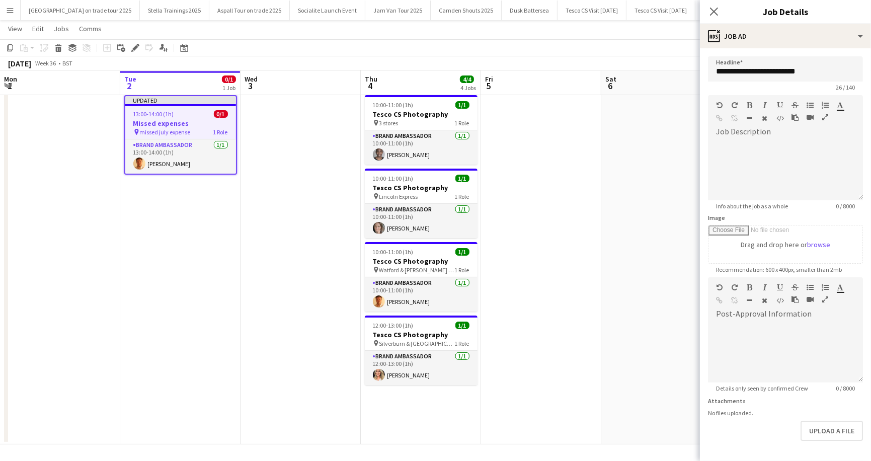
click at [643, 43] on app-toolbar "Copy Paste Paste Command V Paste with crew Command Shift V Paste linked Job Del…" at bounding box center [435, 47] width 871 height 17
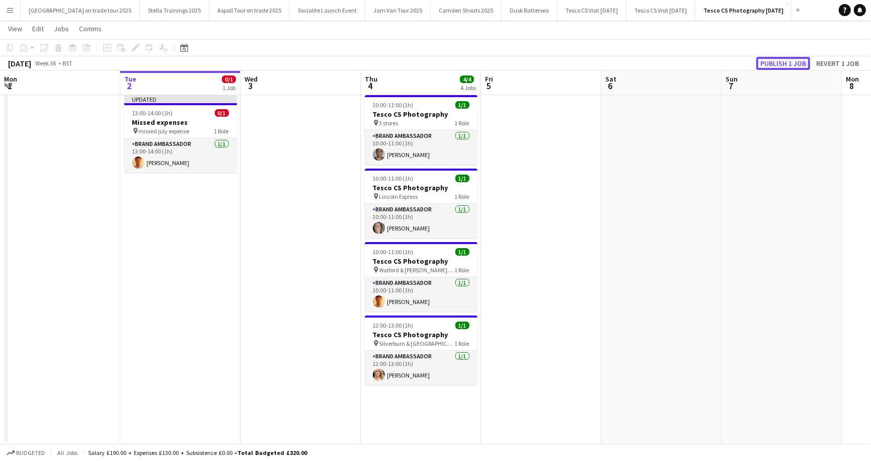
click at [776, 65] on button "Publish 1 job" at bounding box center [783, 63] width 54 height 13
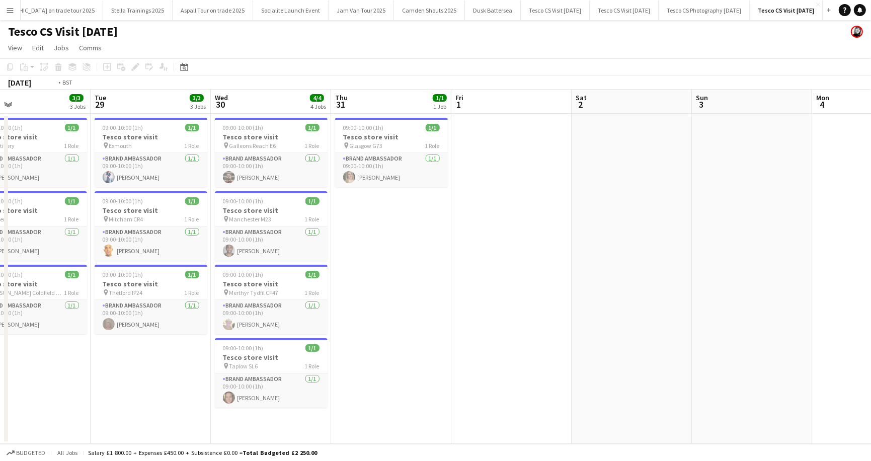
scroll to position [0, 448]
